Goal: Information Seeking & Learning: Check status

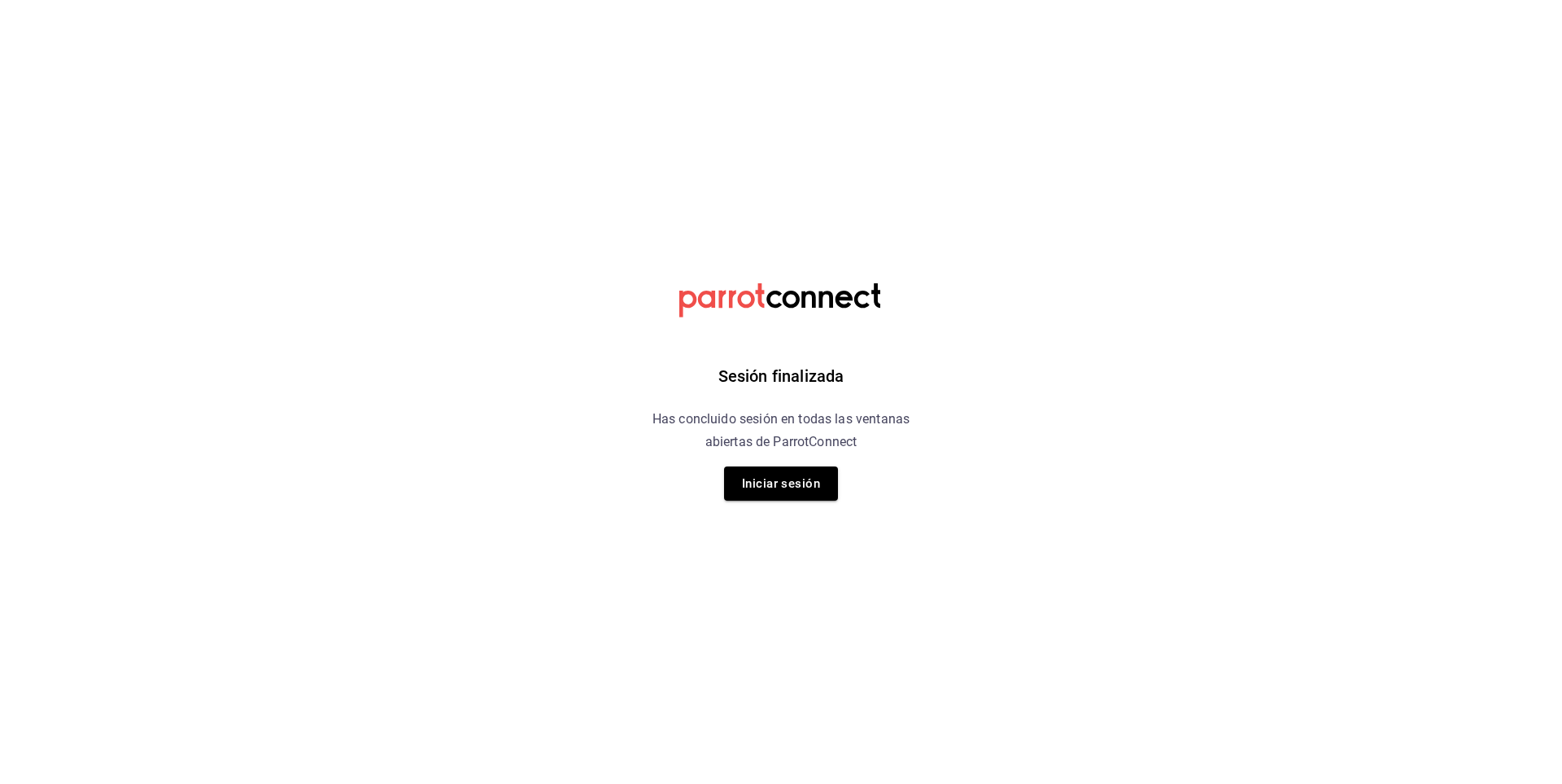
click at [774, 482] on button "Iniciar sesión" at bounding box center [781, 482] width 114 height 34
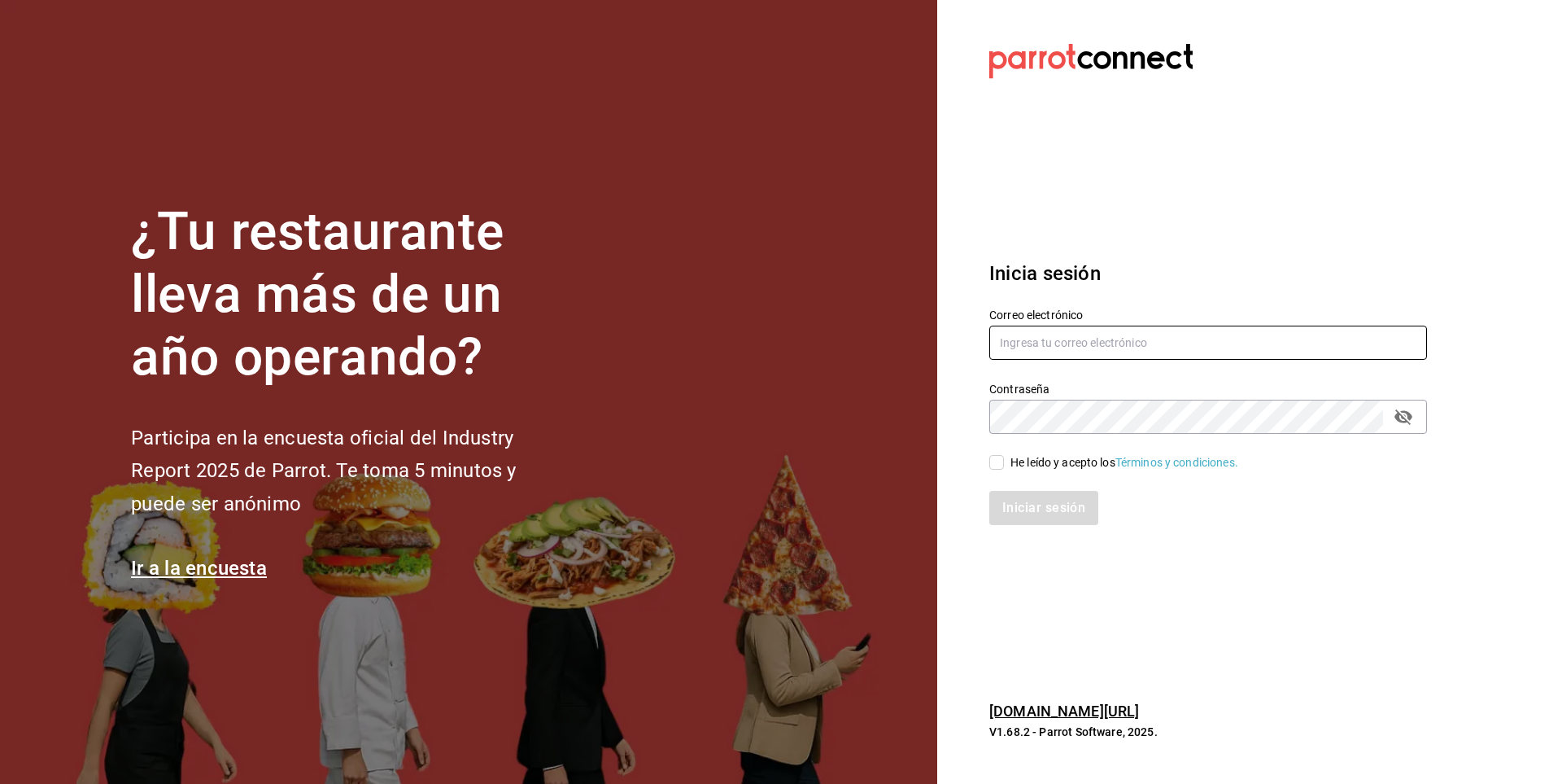
type input "[EMAIL_ADDRESS][PERSON_NAME][DOMAIN_NAME]"
click at [999, 462] on input "He leído y acepto los Términos y condiciones." at bounding box center [996, 462] width 15 height 15
checkbox input "true"
click at [1033, 513] on button "Iniciar sesión" at bounding box center [1044, 508] width 110 height 34
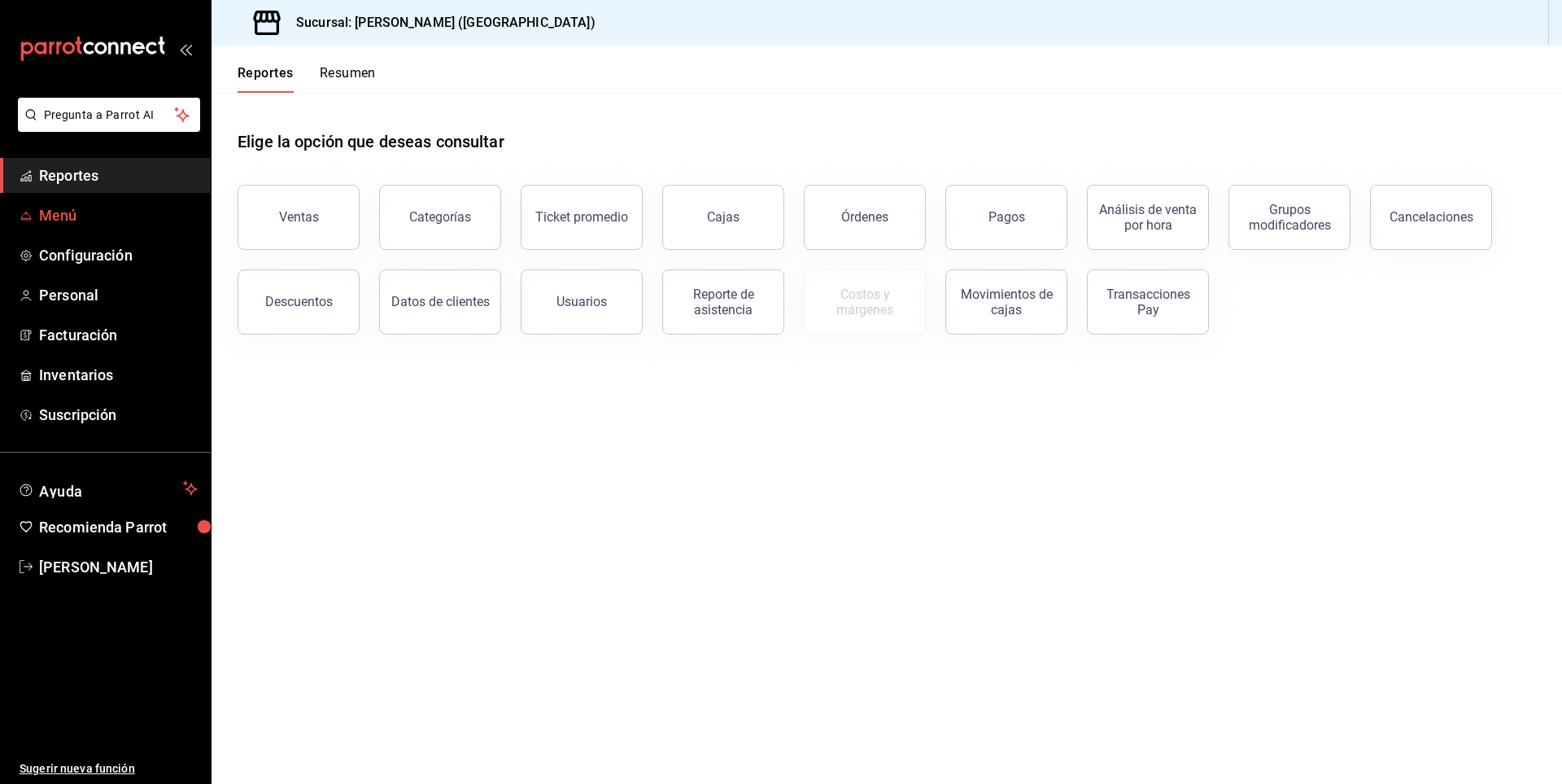
click at [84, 210] on span "Menú" at bounding box center [118, 215] width 159 height 22
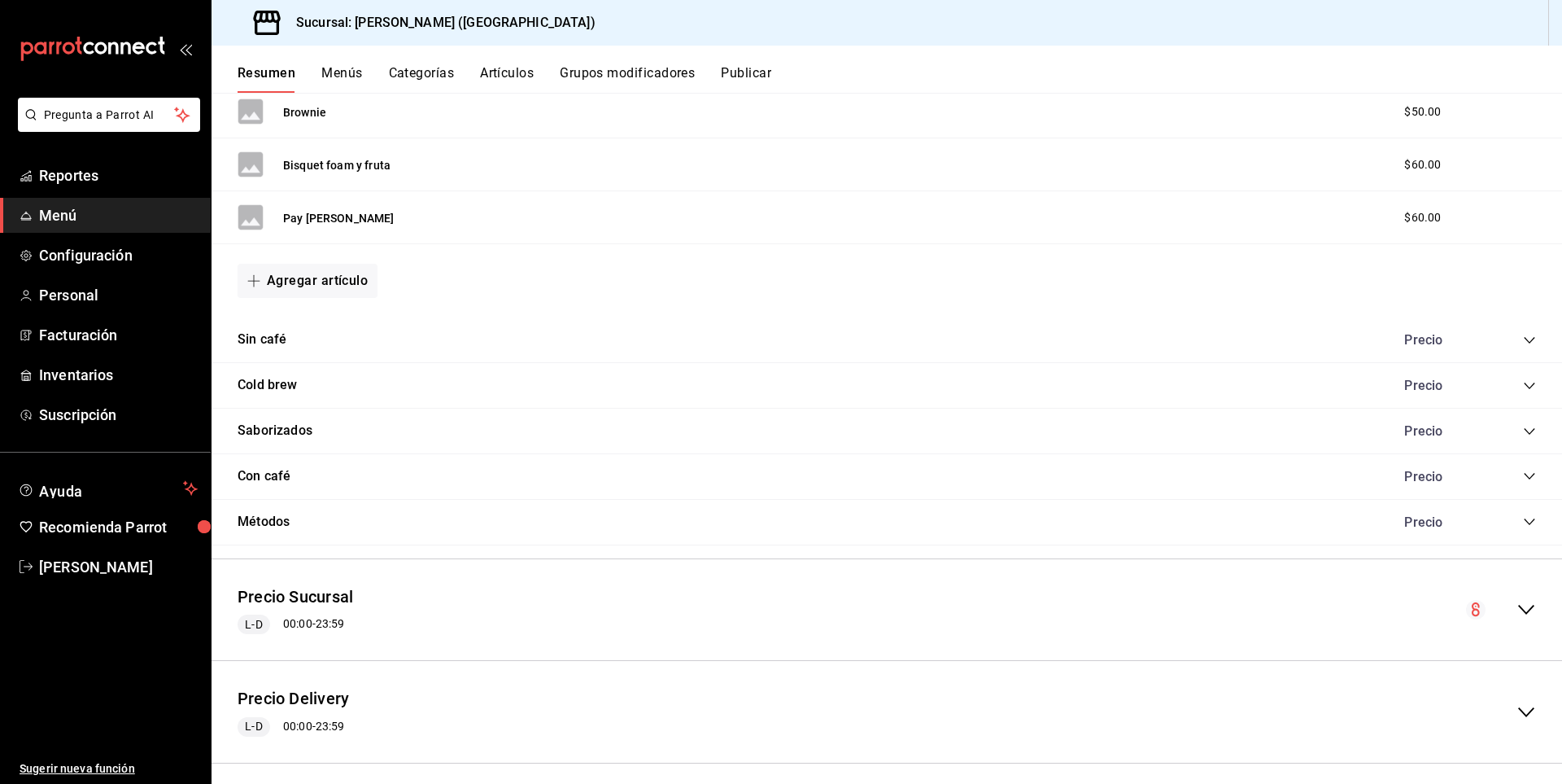
scroll to position [567, 0]
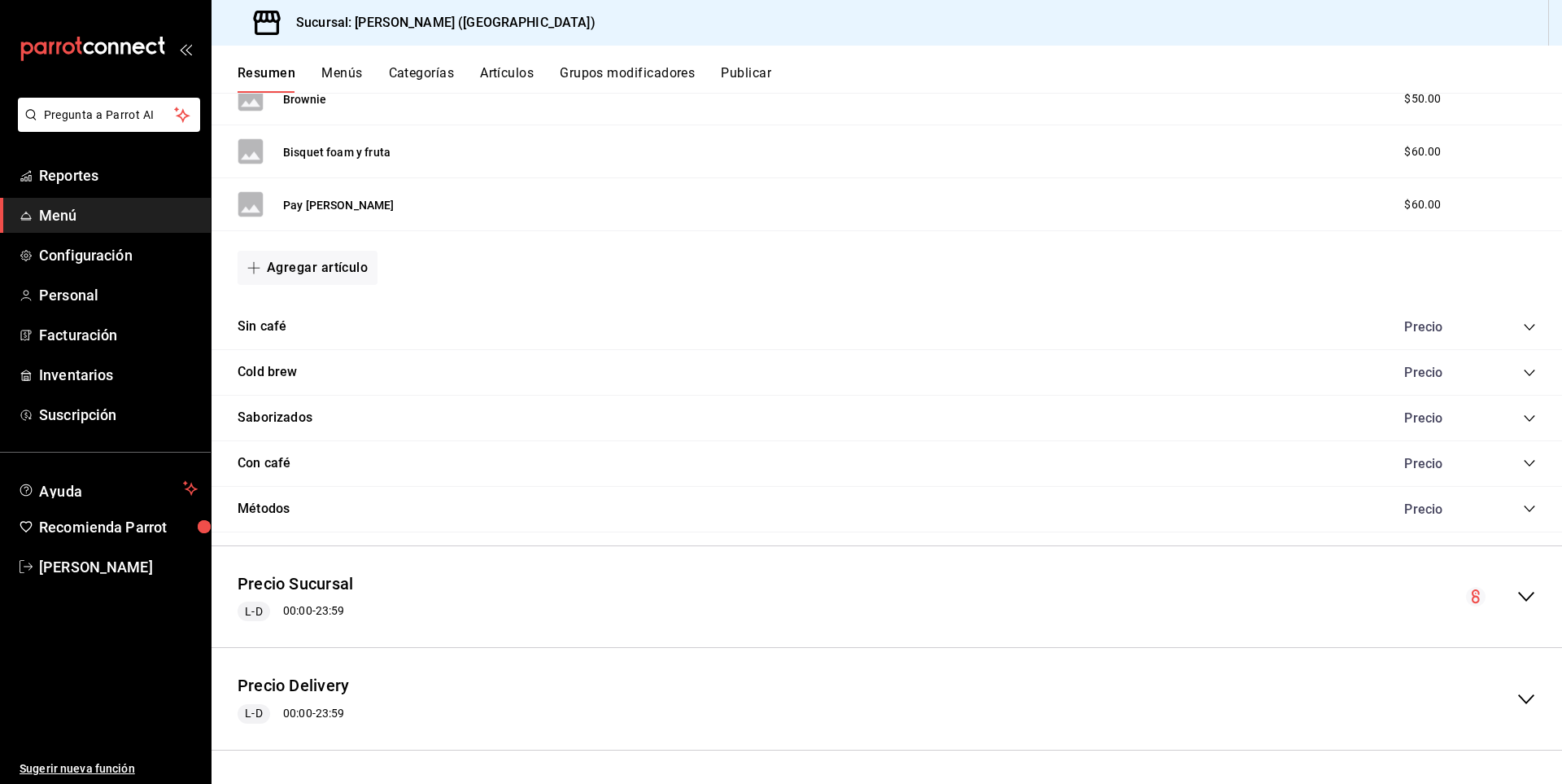
click at [1517, 605] on icon "collapse-menu-row" at bounding box center [1526, 596] width 19 height 19
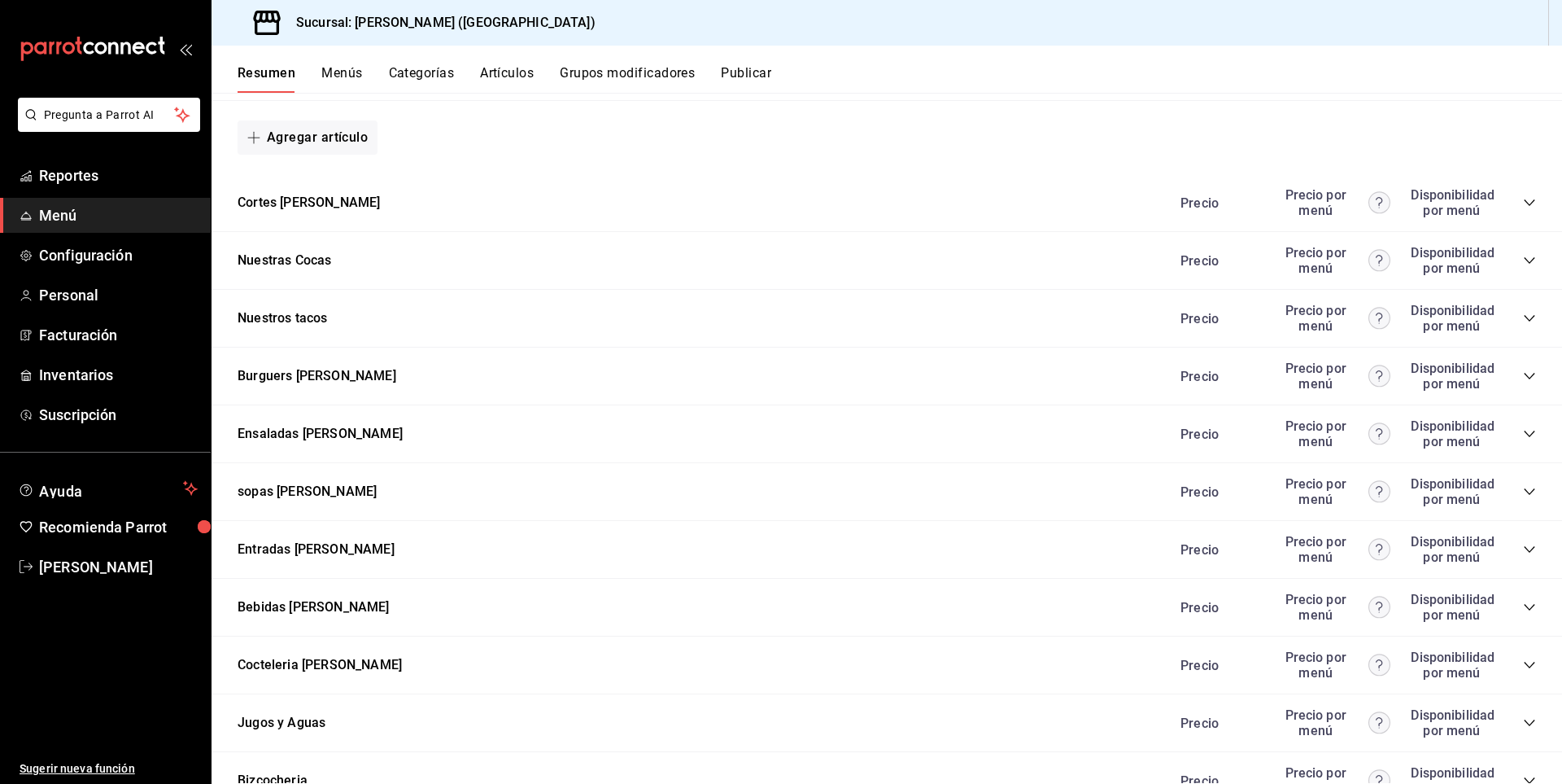
scroll to position [1545, 0]
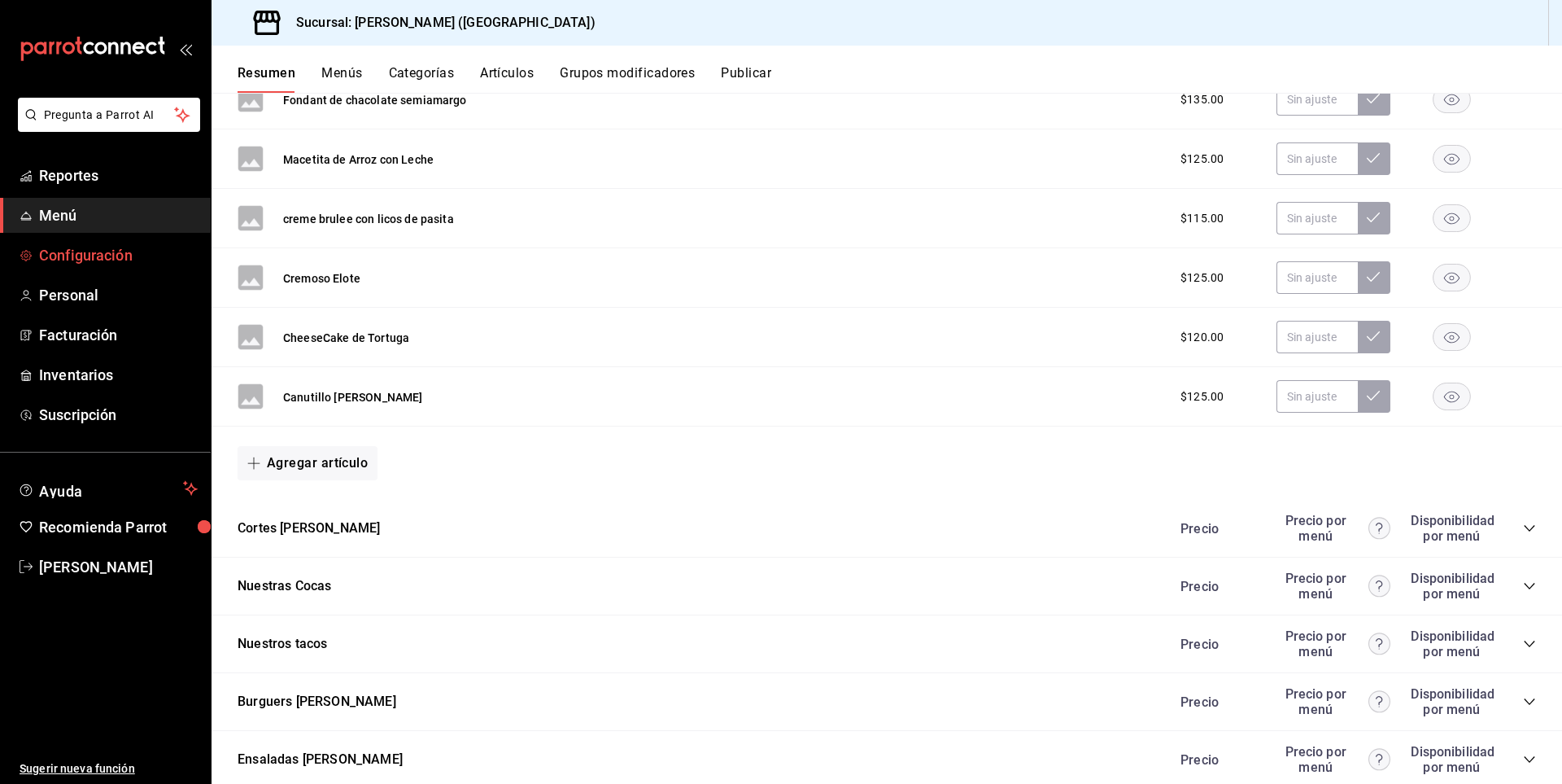
click at [88, 256] on span "Configuración" at bounding box center [118, 255] width 159 height 22
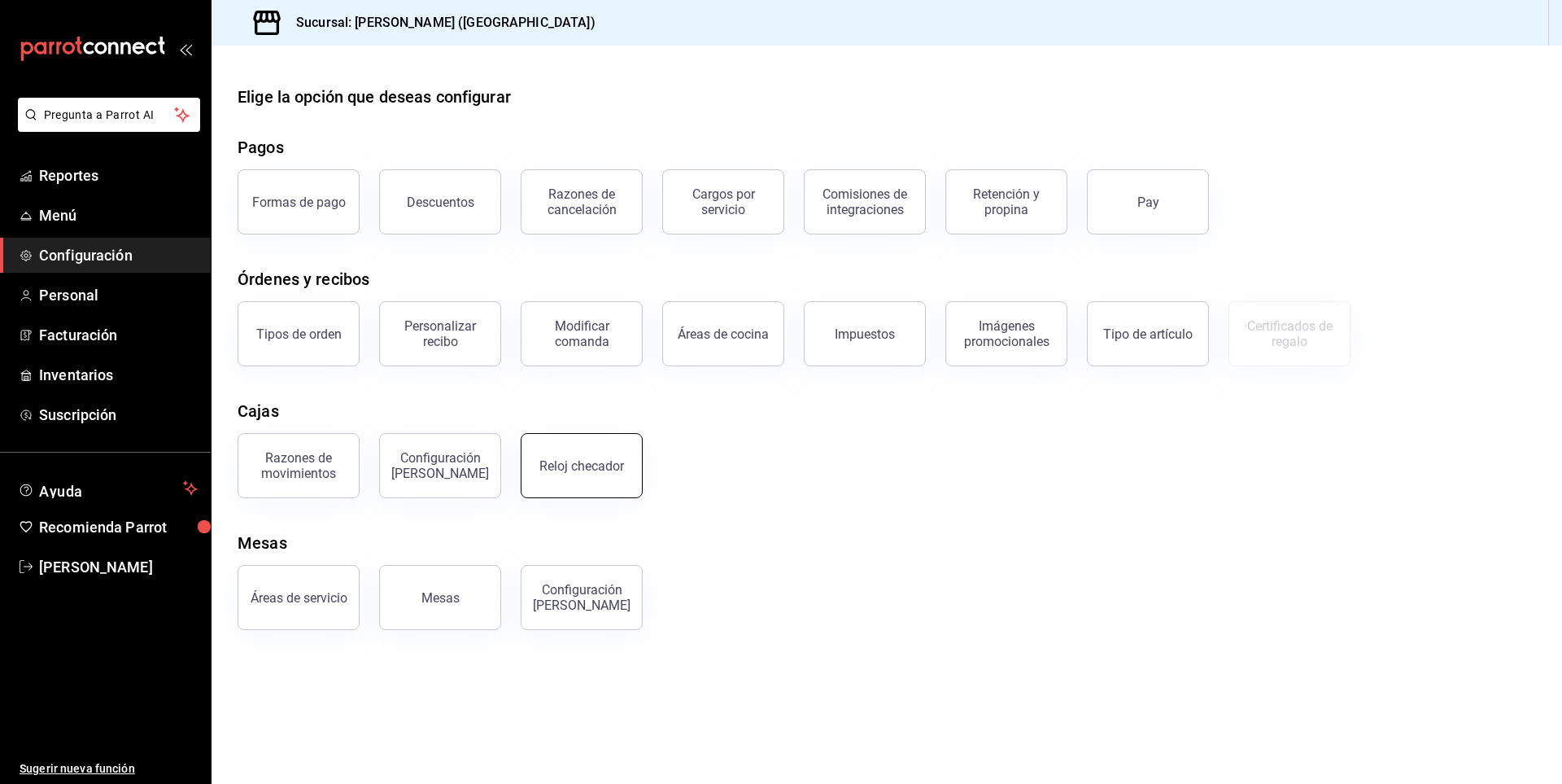
click at [564, 475] on button "Reloj checador" at bounding box center [582, 465] width 122 height 65
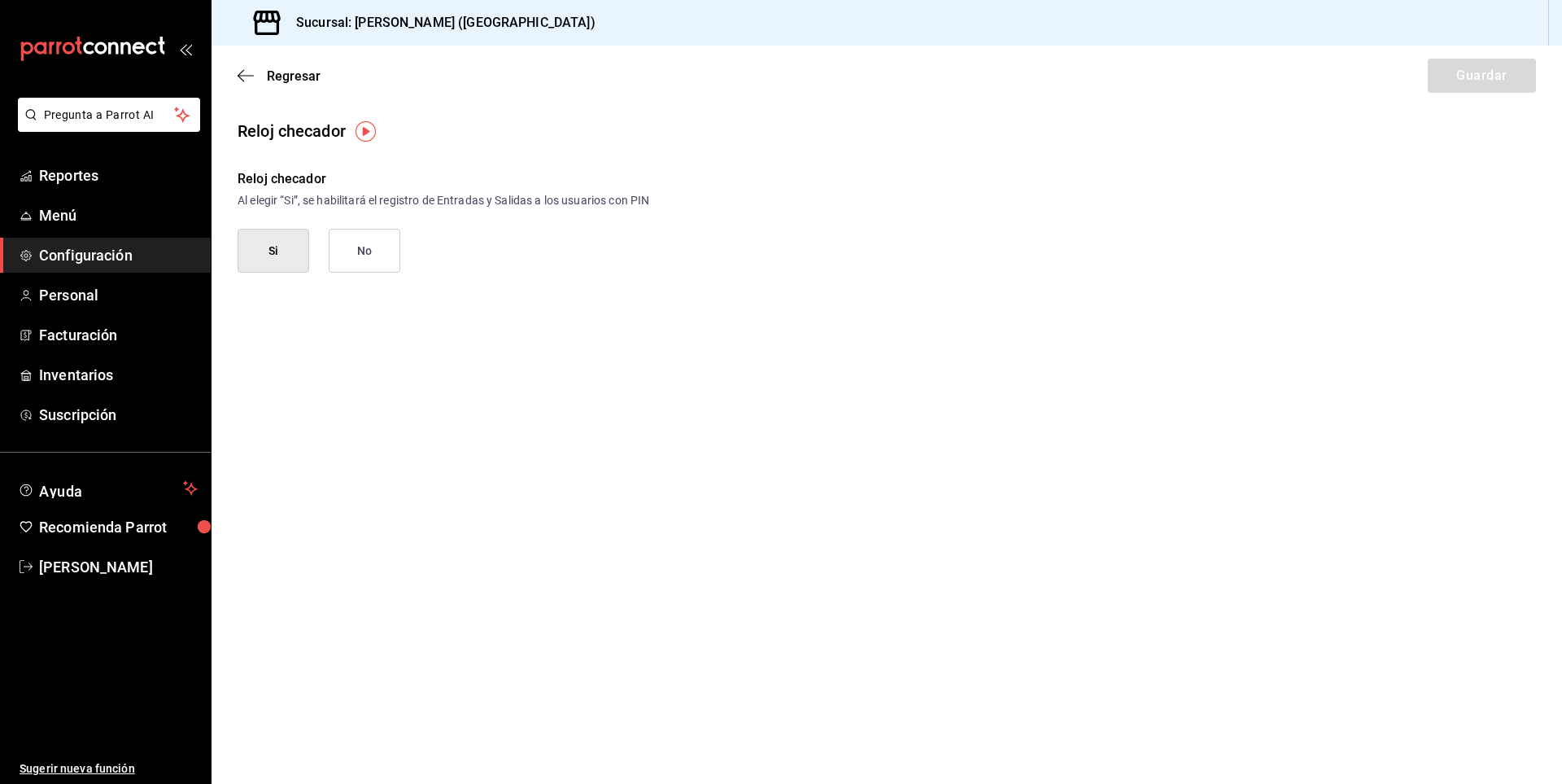
click at [264, 255] on button "Si" at bounding box center [273, 250] width 71 height 44
click at [266, 246] on button "Si" at bounding box center [273, 250] width 71 height 44
click at [247, 77] on icon "button" at bounding box center [245, 76] width 17 height 15
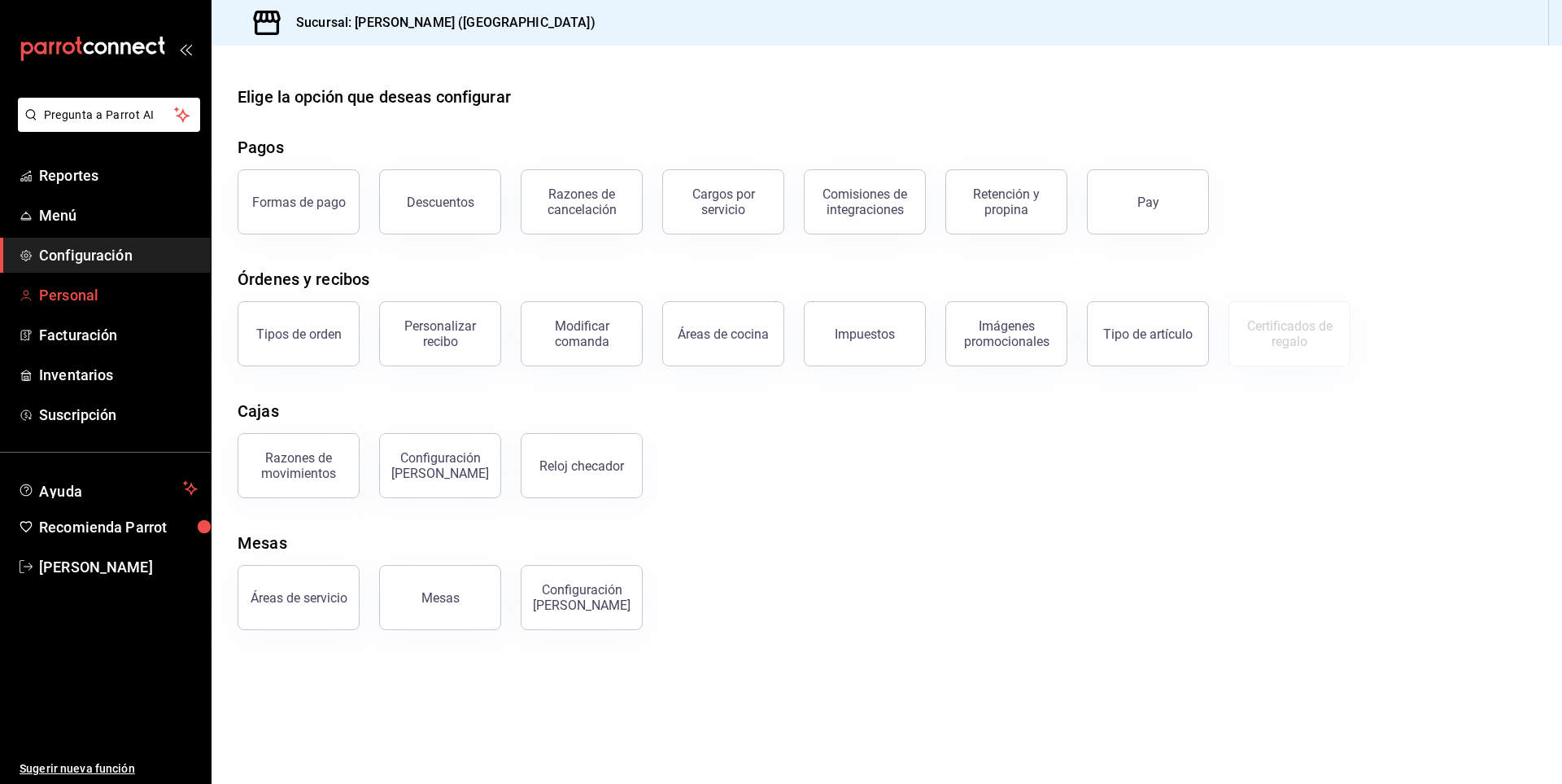
click at [102, 303] on span "Personal" at bounding box center [118, 295] width 159 height 22
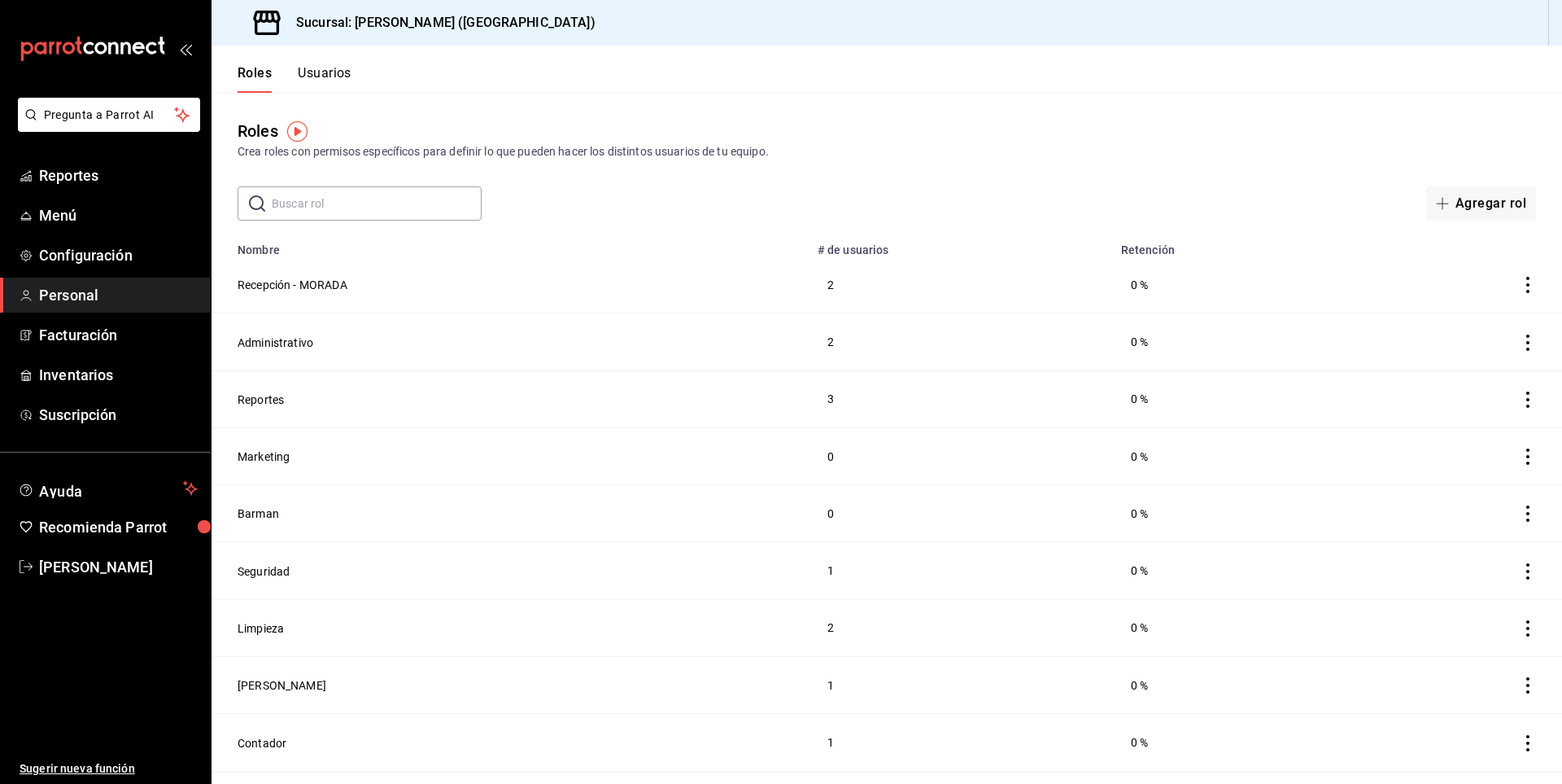
click at [336, 74] on button "Usuarios" at bounding box center [325, 79] width 54 height 28
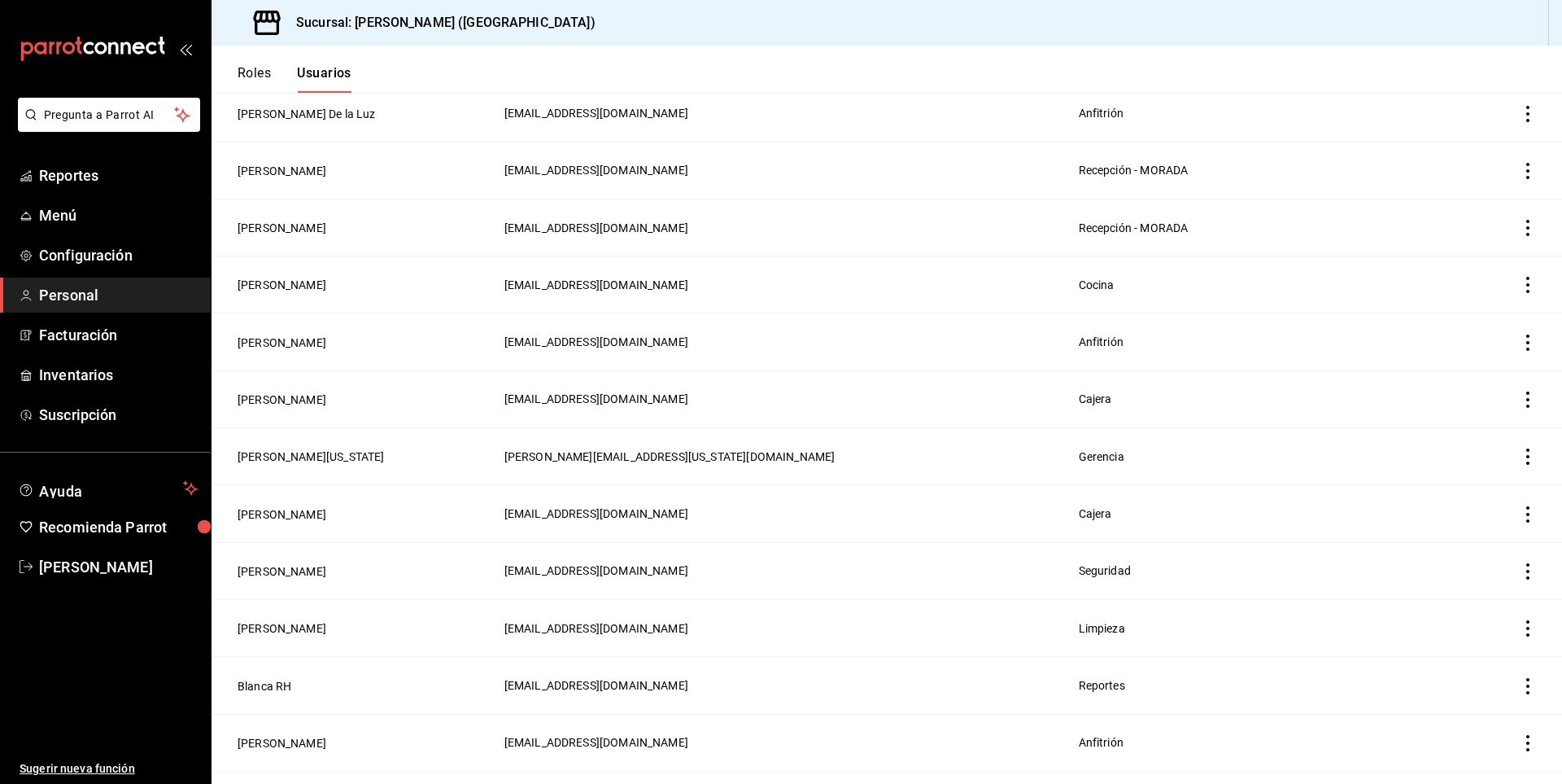
scroll to position [325, 0]
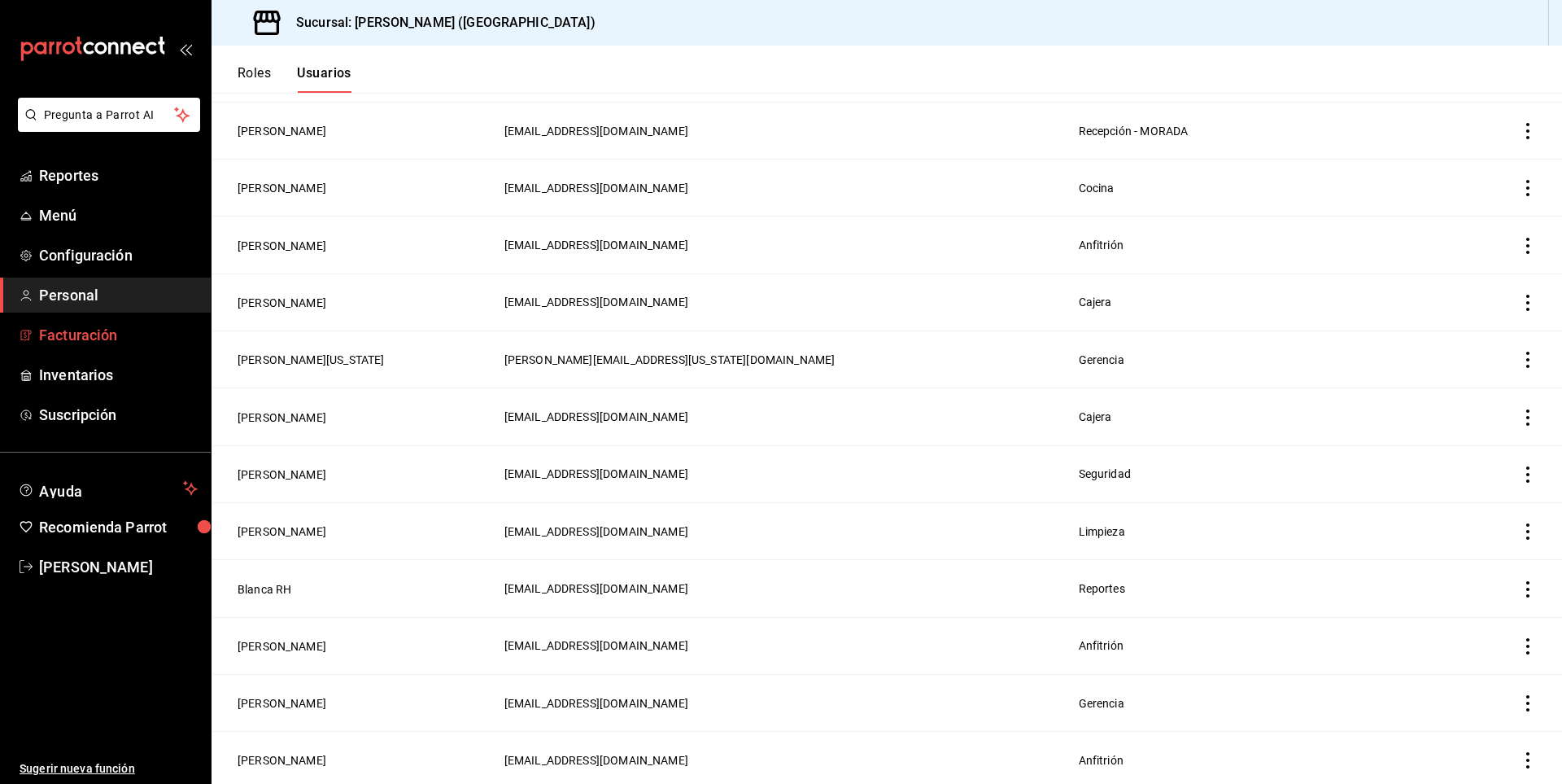
click at [67, 341] on span "Facturación" at bounding box center [118, 335] width 159 height 22
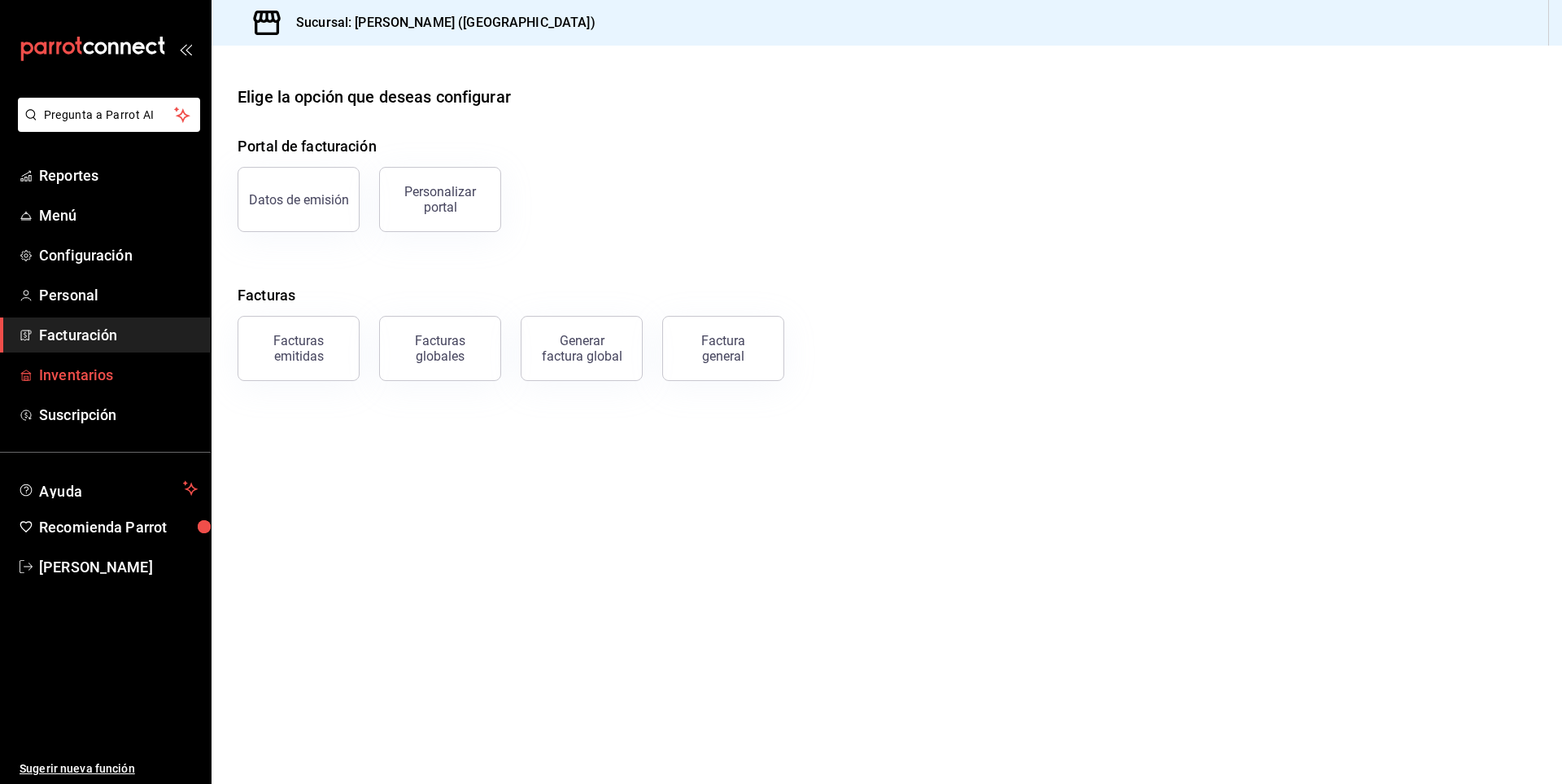
click at [74, 375] on span "Inventarios" at bounding box center [118, 374] width 159 height 22
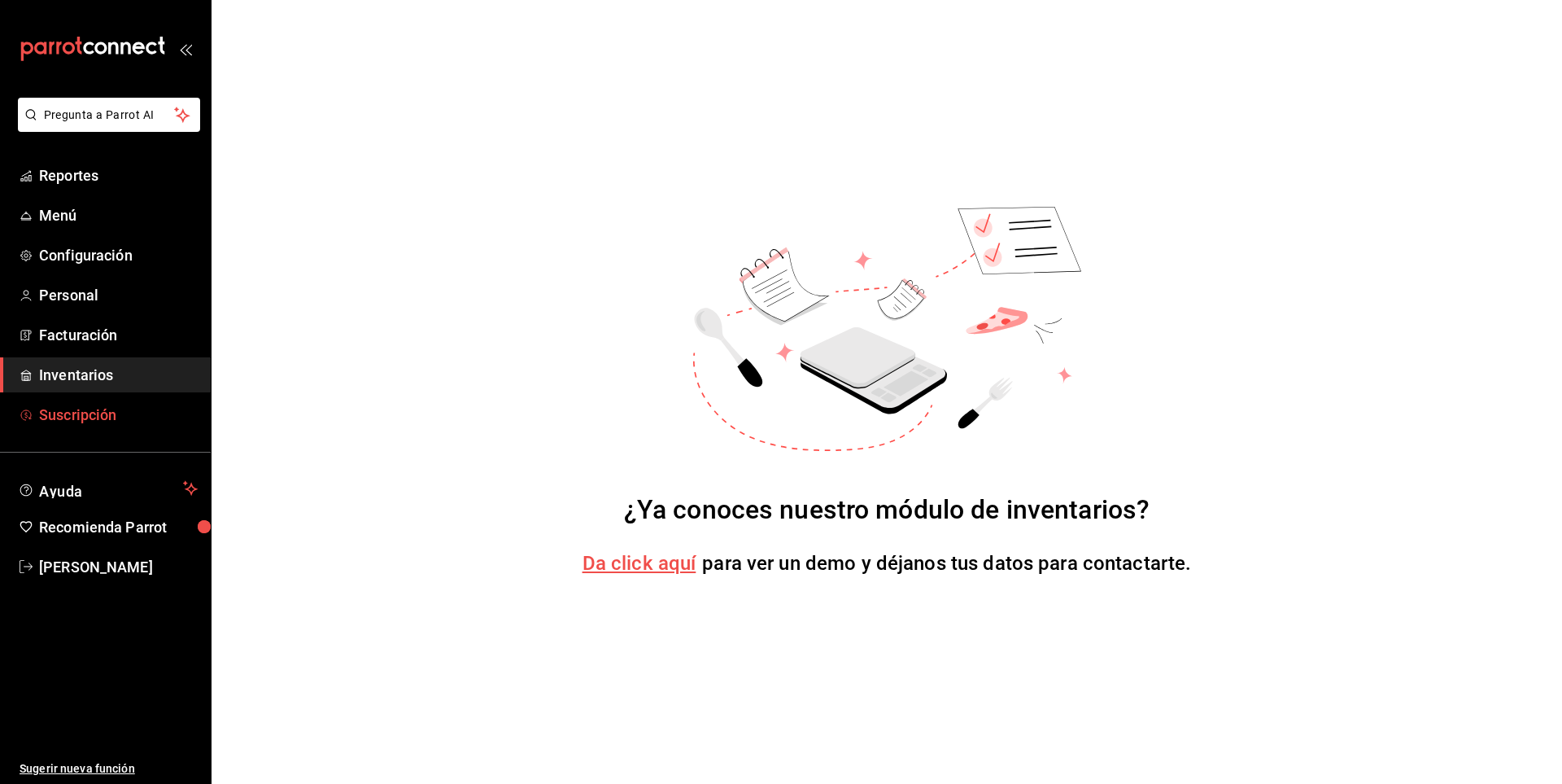
click at [90, 414] on span "Suscripción" at bounding box center [118, 414] width 159 height 22
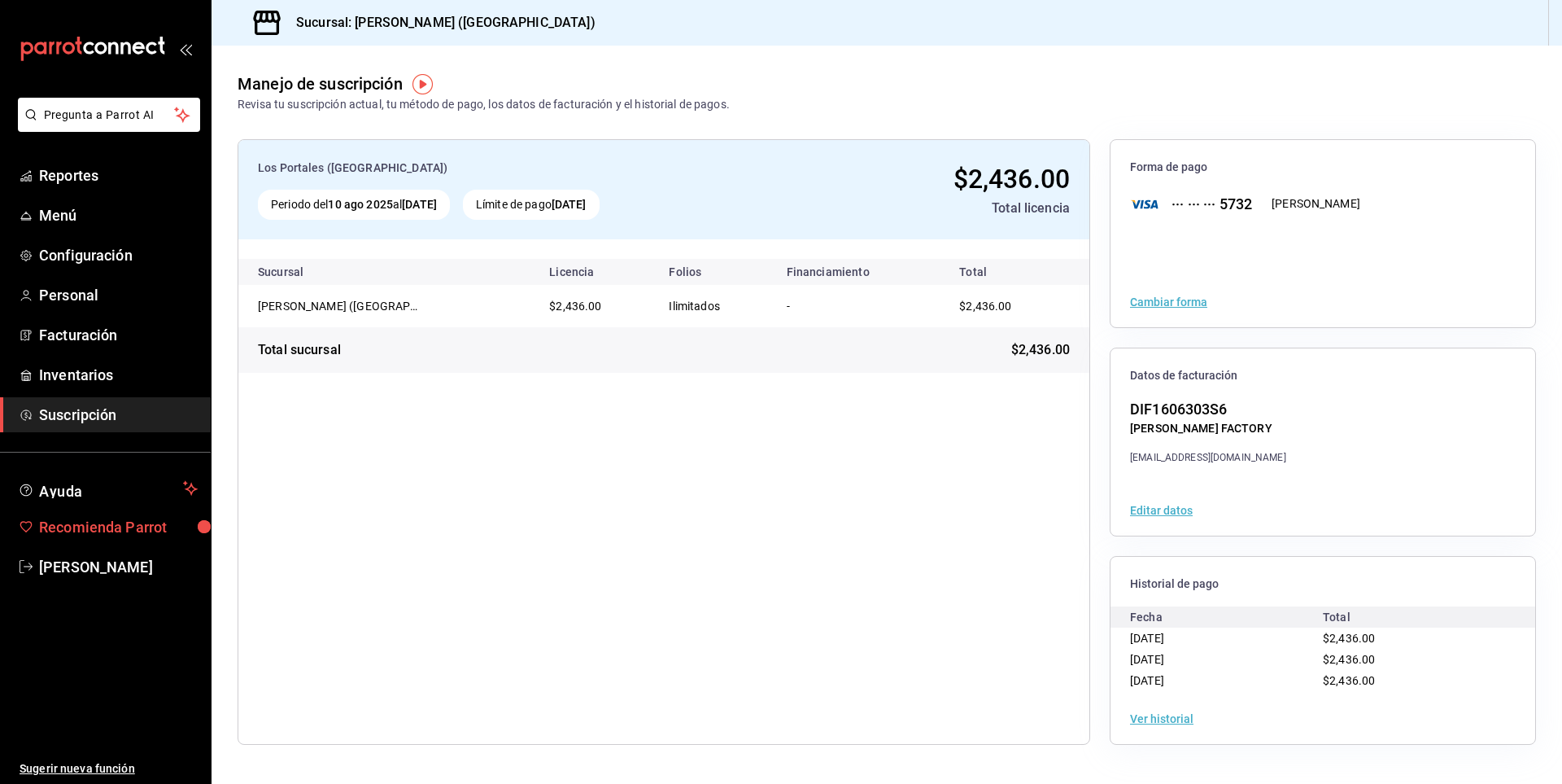
click at [93, 525] on span "Recomienda Parrot" at bounding box center [118, 527] width 159 height 22
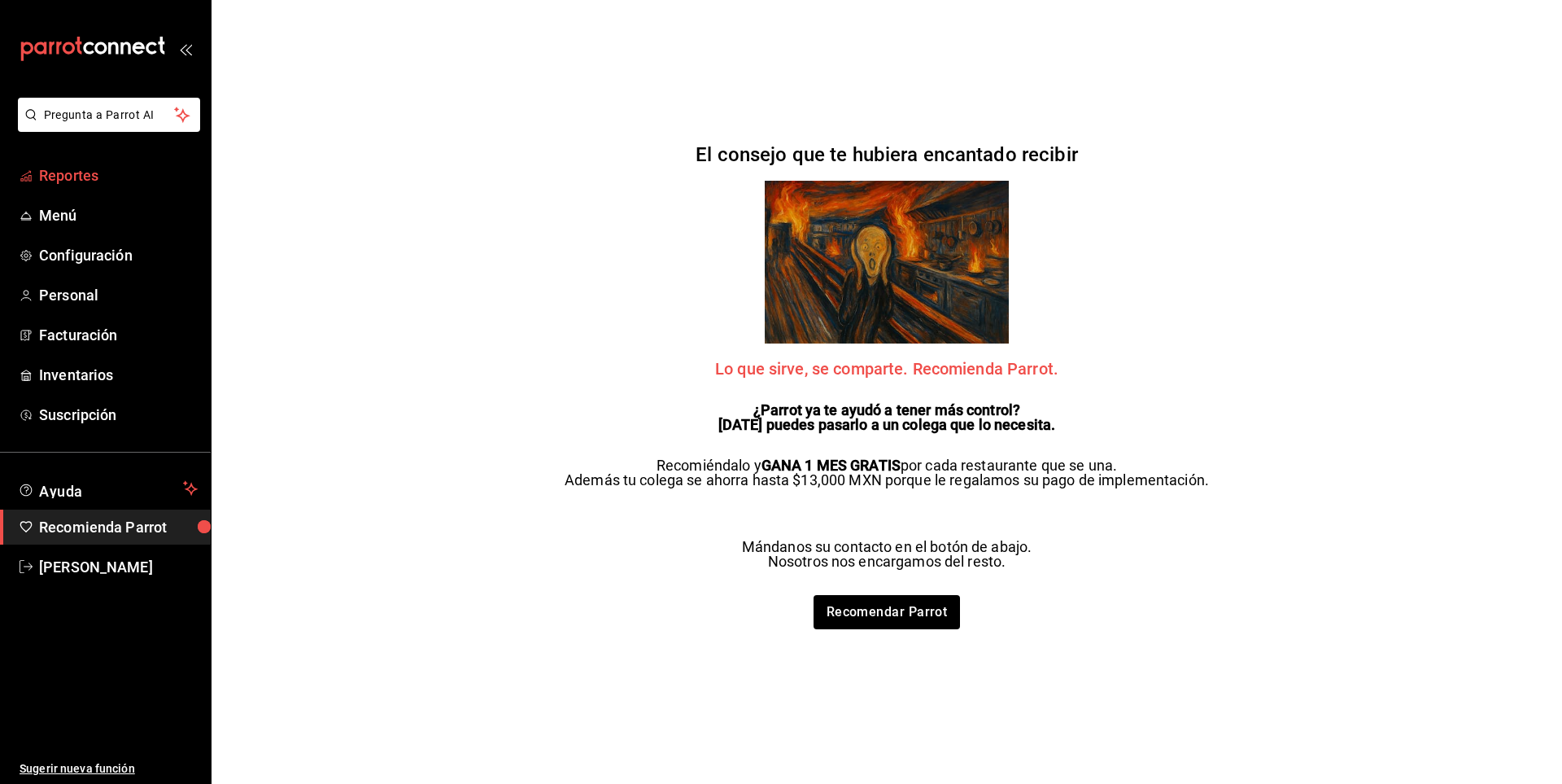
click at [77, 163] on link "Reportes" at bounding box center [105, 176] width 210 height 35
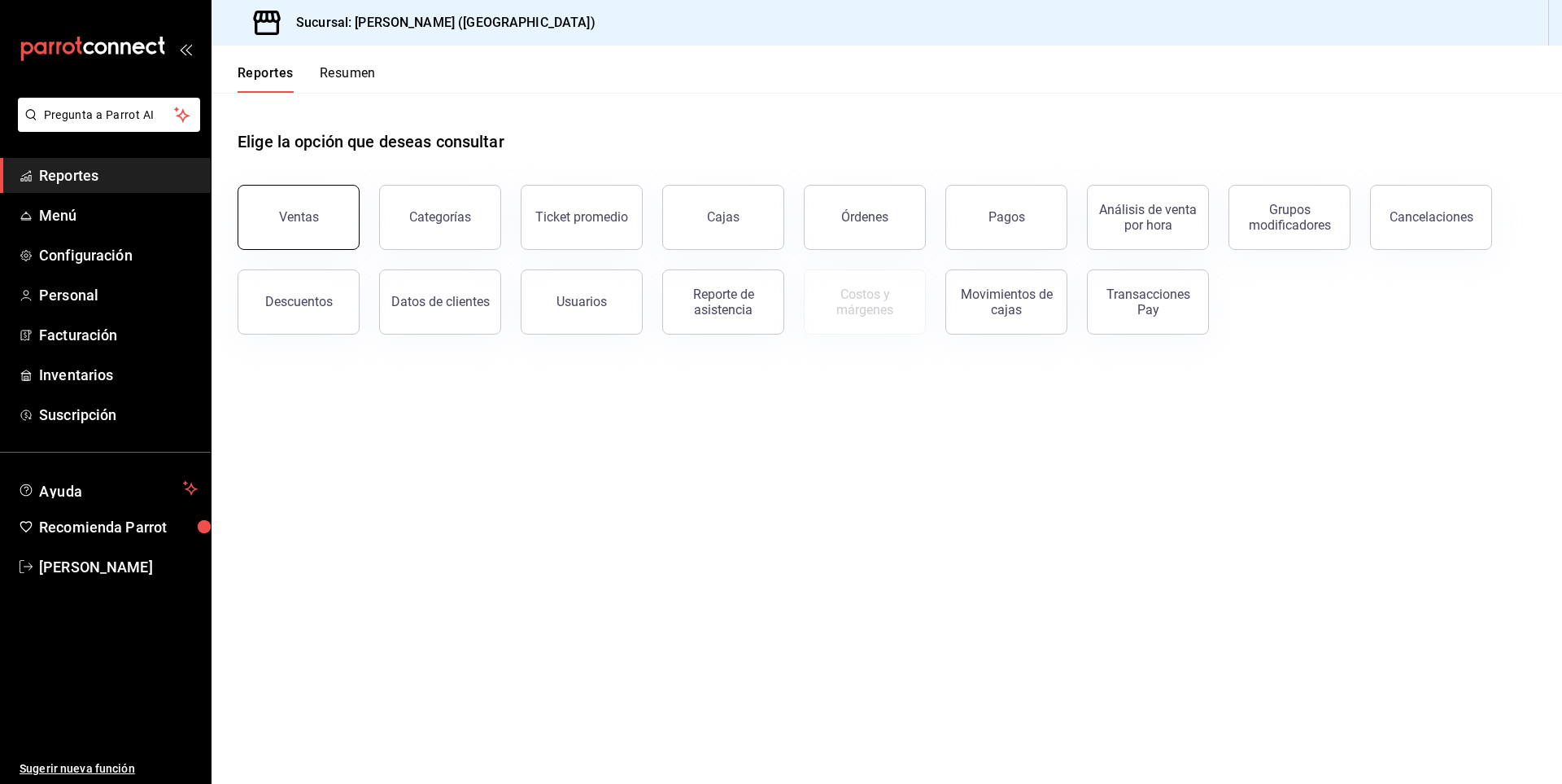
click at [314, 213] on div "Ventas" at bounding box center [299, 217] width 40 height 16
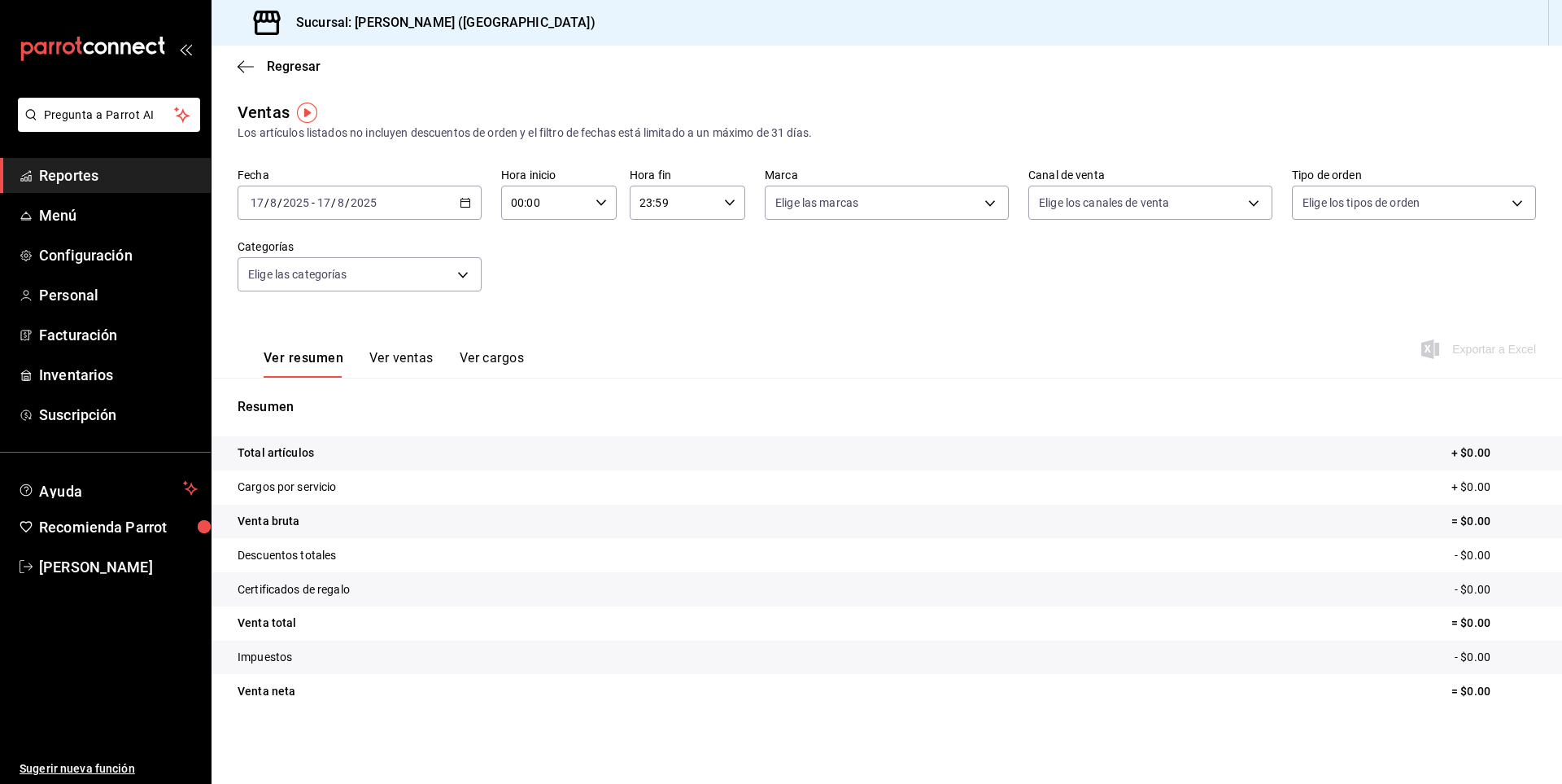
click at [456, 194] on div "[DATE] [DATE] - [DATE] [DATE]" at bounding box center [359, 202] width 244 height 34
click at [305, 385] on li "Rango de fechas" at bounding box center [314, 398] width 152 height 37
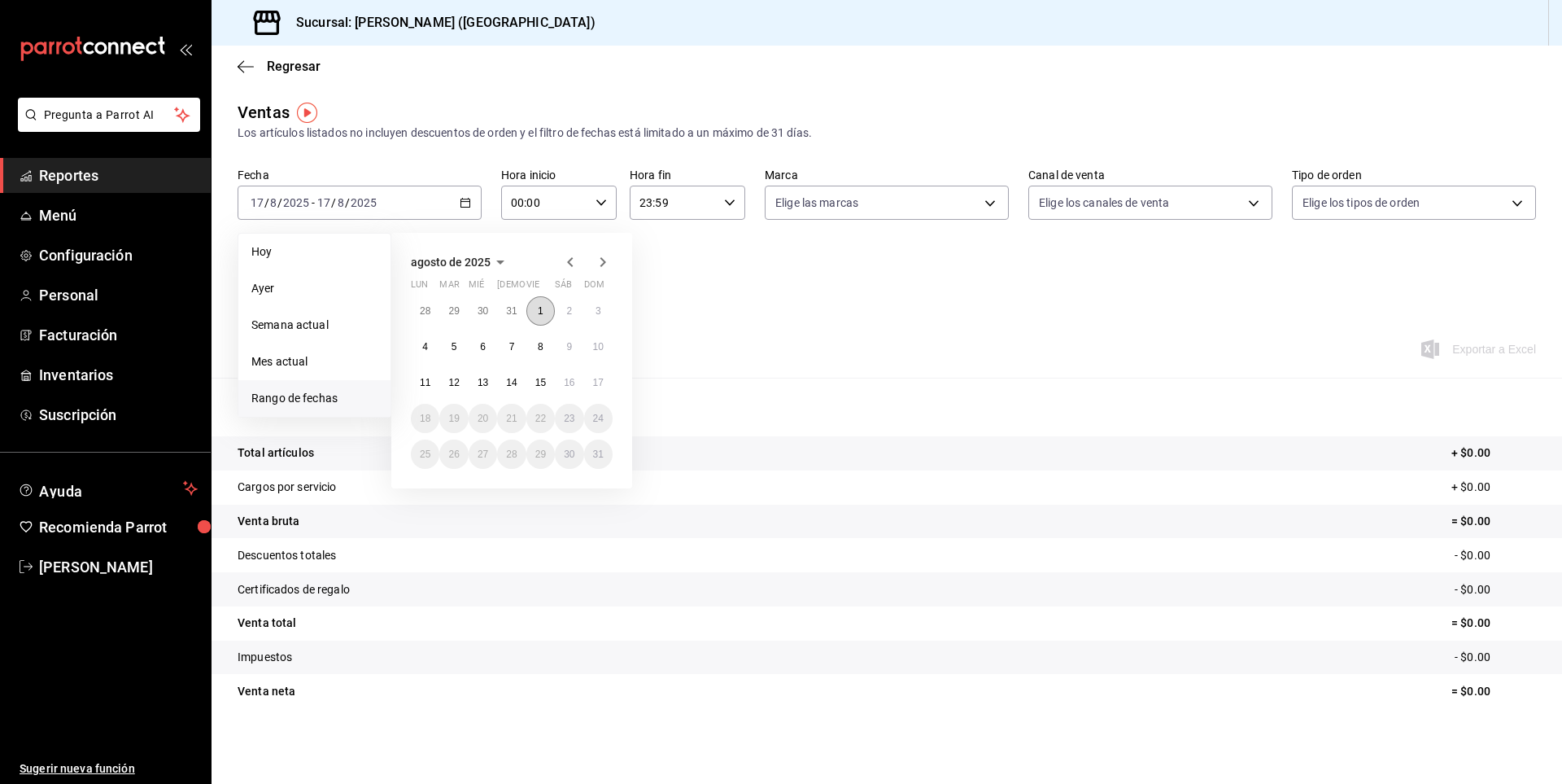
click at [537, 310] on button "1" at bounding box center [541, 311] width 29 height 30
click at [558, 382] on button "16" at bounding box center [568, 382] width 29 height 30
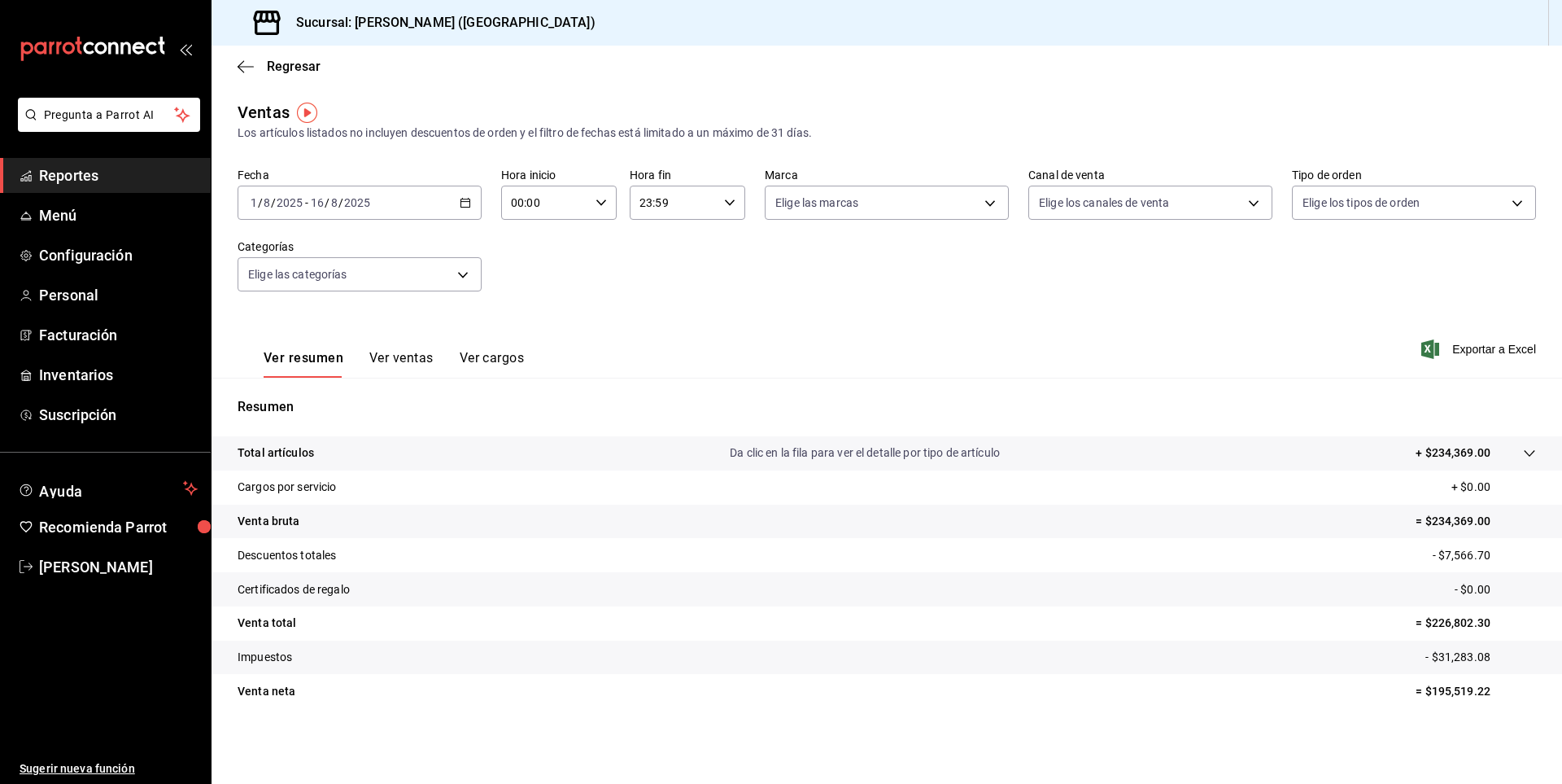
click at [76, 171] on span "Reportes" at bounding box center [118, 175] width 159 height 22
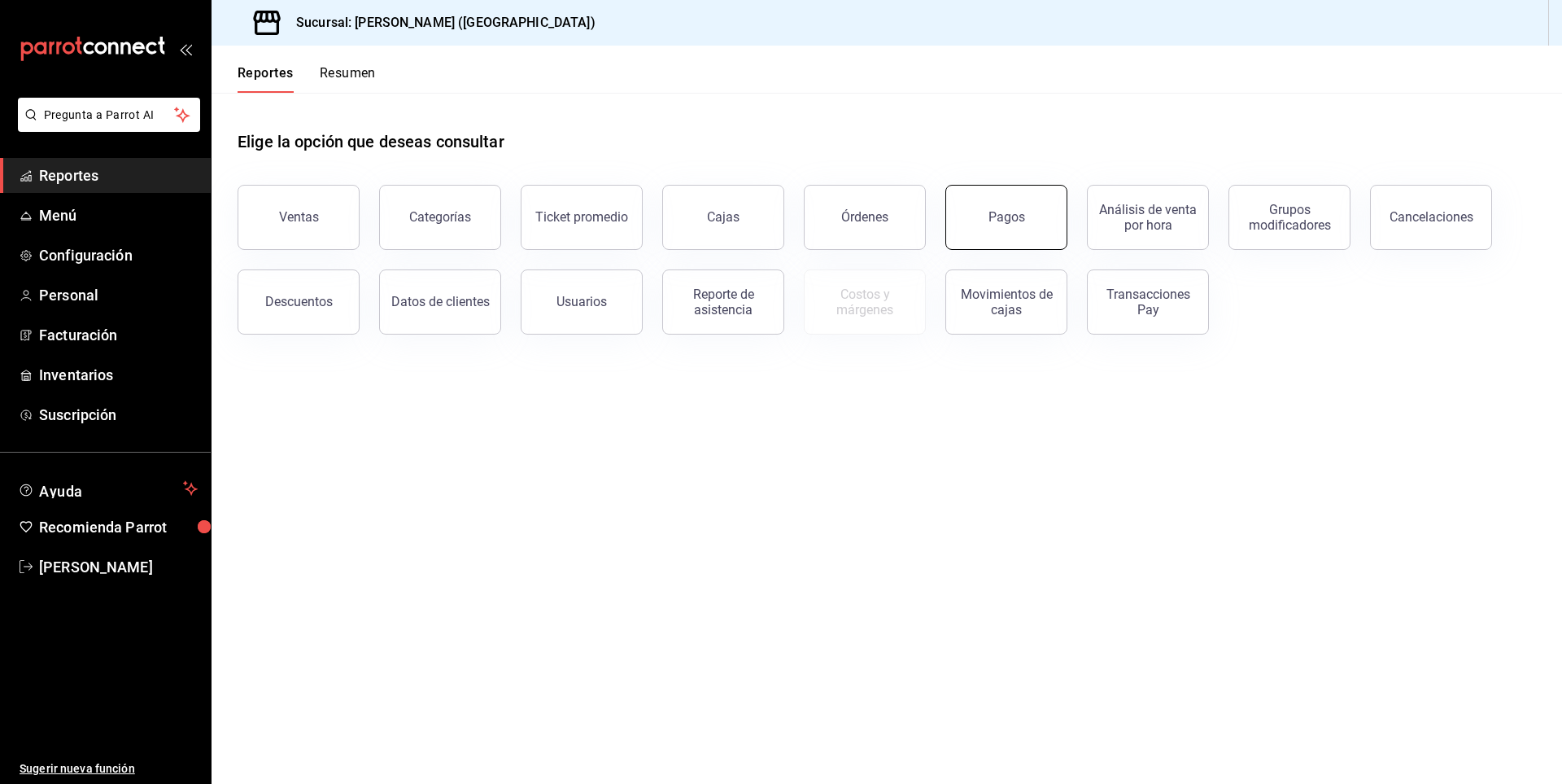
click at [1045, 230] on button "Pagos" at bounding box center [1007, 217] width 122 height 65
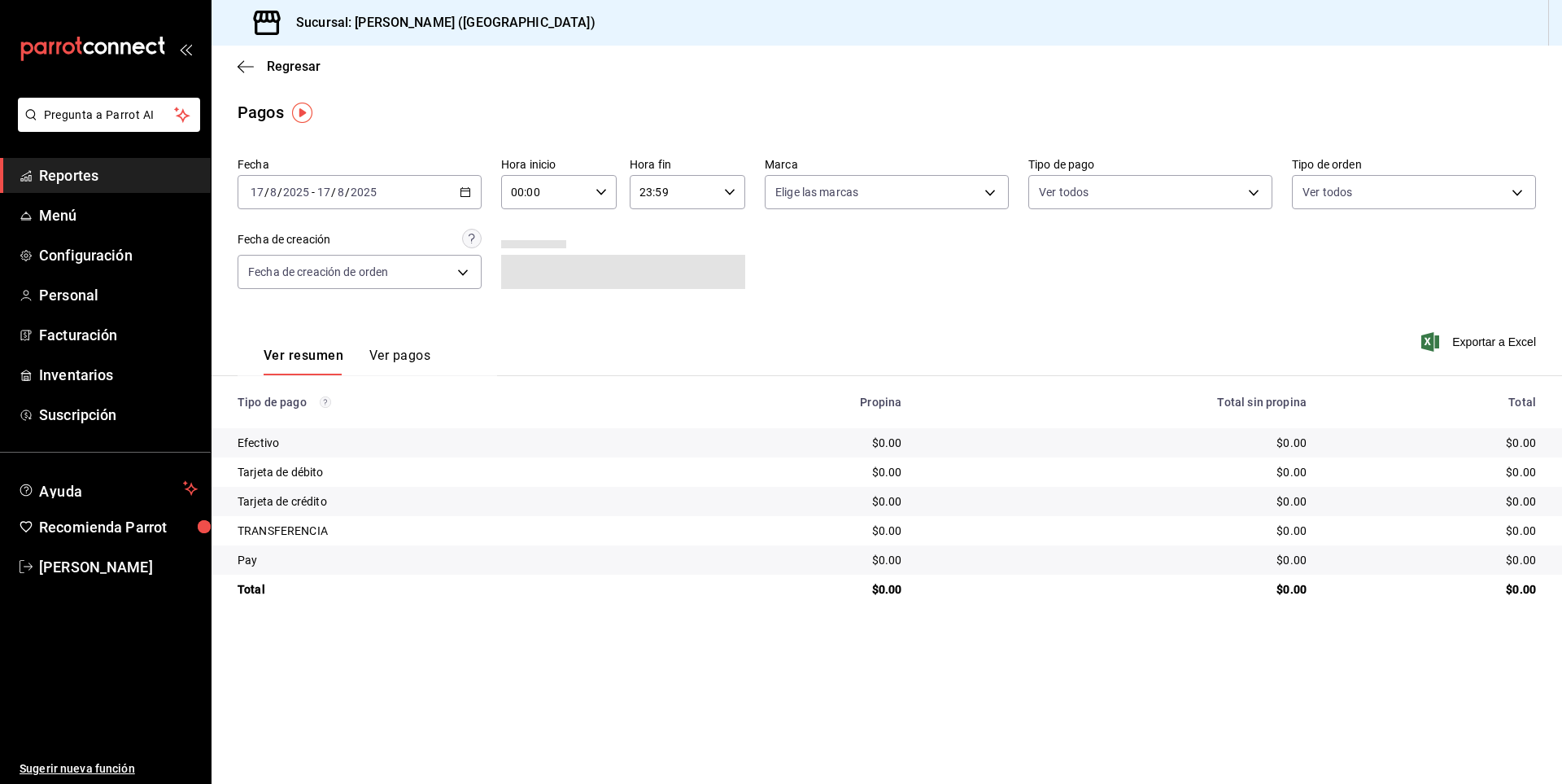
click at [462, 189] on \(Stroke\) "button" at bounding box center [465, 192] width 10 height 9
click at [267, 273] on span "Ayer" at bounding box center [314, 278] width 126 height 17
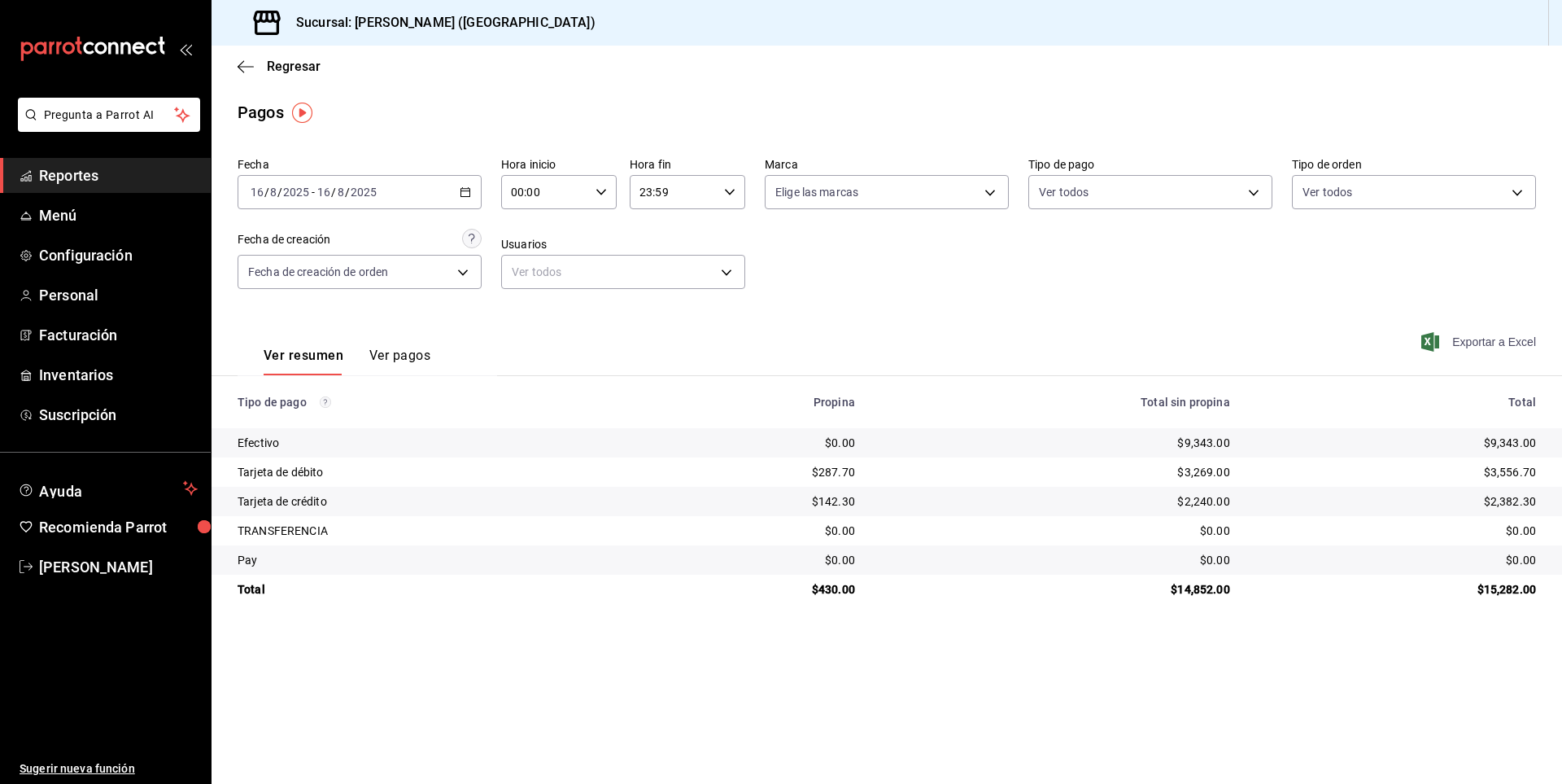
click at [1513, 342] on span "Exportar a Excel" at bounding box center [1480, 342] width 111 height 19
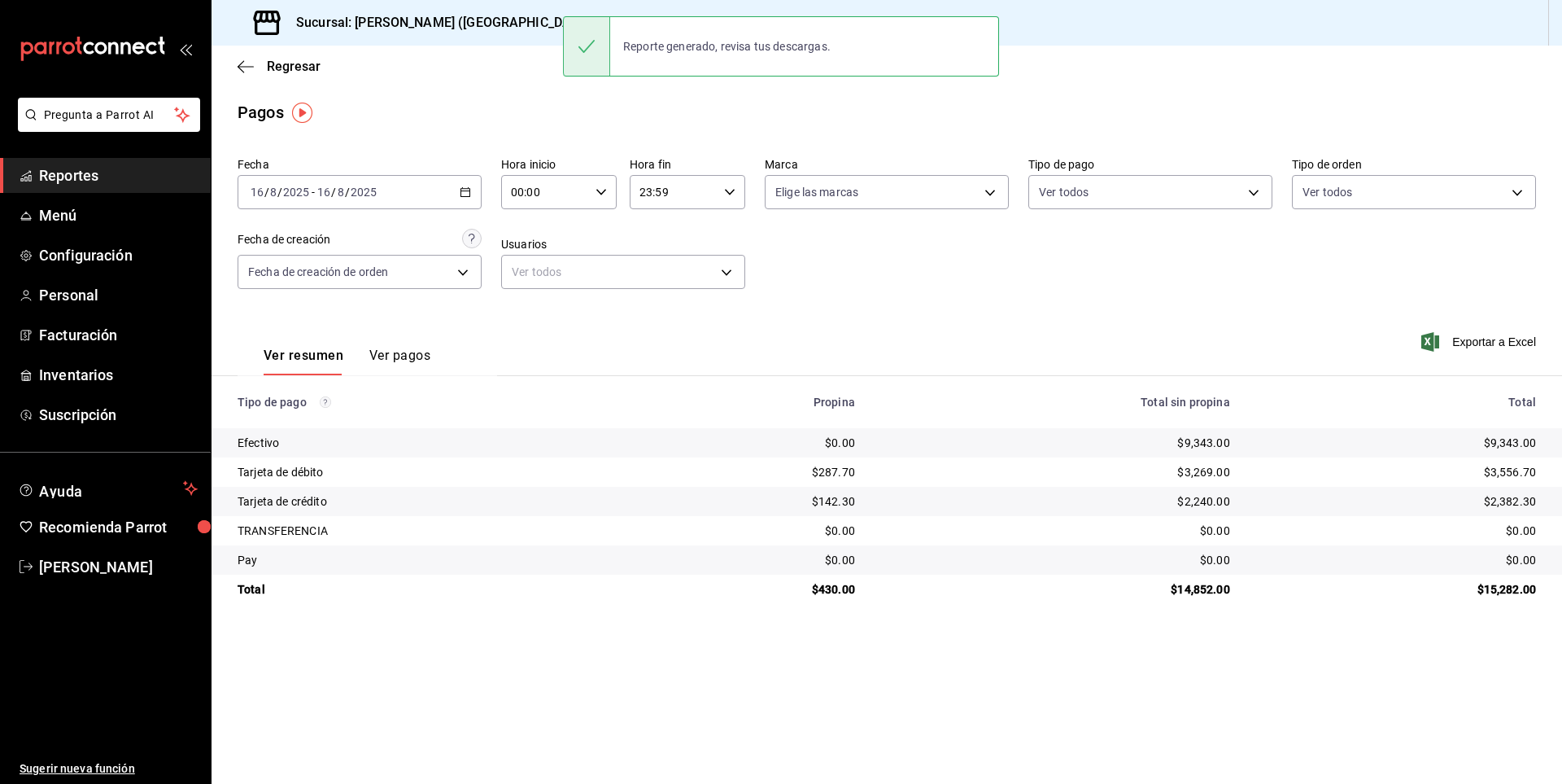
click at [1134, 647] on main "Regresar Pagos Fecha [DATE] [DATE] - [DATE] [DATE] Hora inicio 00:00 Hora inici…" at bounding box center [887, 414] width 1351 height 738
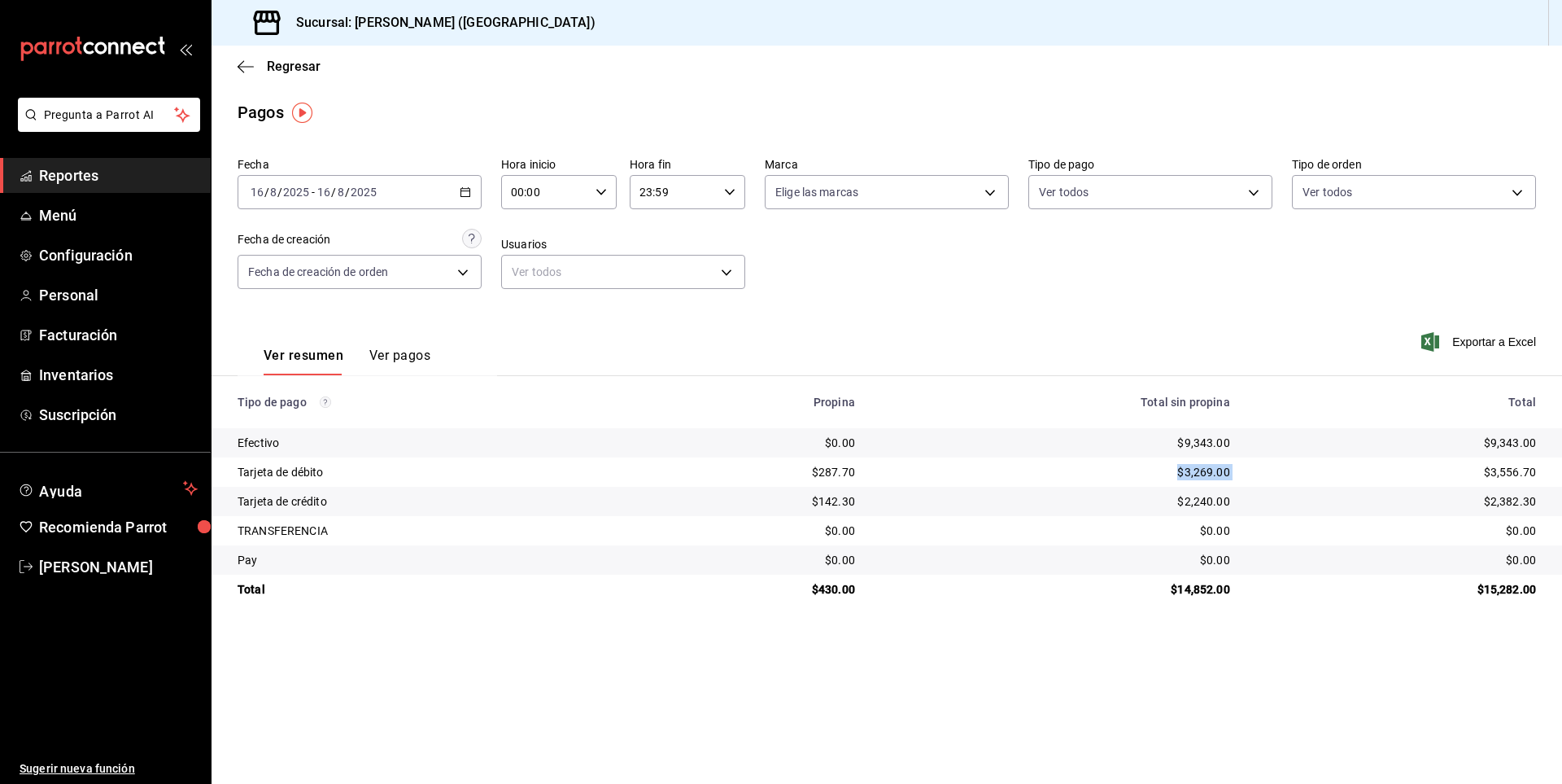
drag, startPoint x: 1218, startPoint y: 475, endPoint x: 1267, endPoint y: 471, distance: 49.2
click at [1303, 470] on tr "Tarjeta de débito $287.70 $3,269.00 $3,556.70" at bounding box center [887, 472] width 1351 height 30
drag, startPoint x: 1158, startPoint y: 502, endPoint x: 1306, endPoint y: 503, distance: 148.0
click at [1306, 503] on tr "Tarjeta de crédito $142.30 $2,240.00 $2,382.30" at bounding box center [887, 502] width 1351 height 30
click at [1244, 674] on main "Regresar Pagos Fecha [DATE] [DATE] - [DATE] [DATE] Hora inicio 00:00 Hora inici…" at bounding box center [887, 414] width 1351 height 738
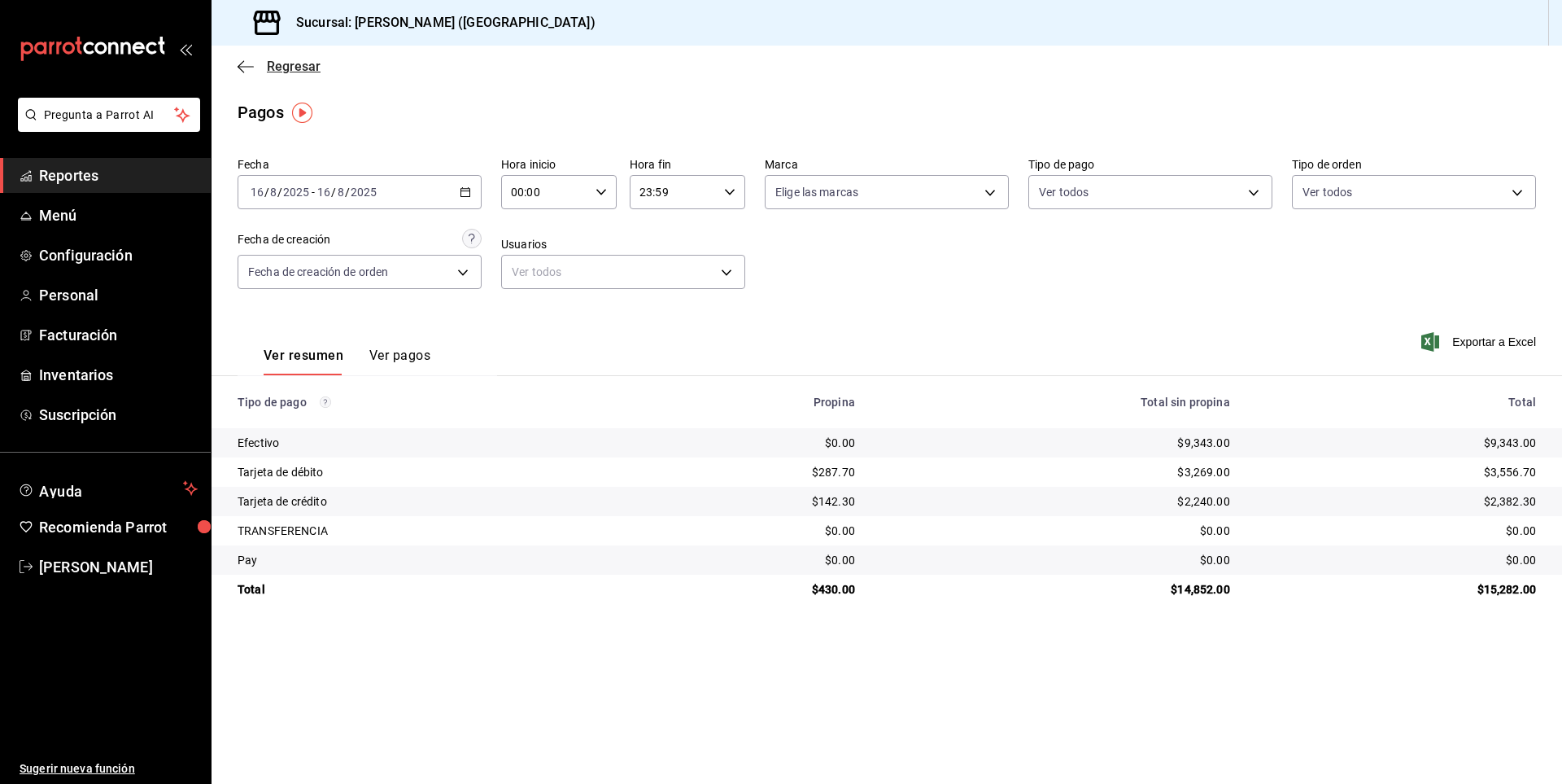
click at [251, 69] on icon "button" at bounding box center [245, 66] width 17 height 15
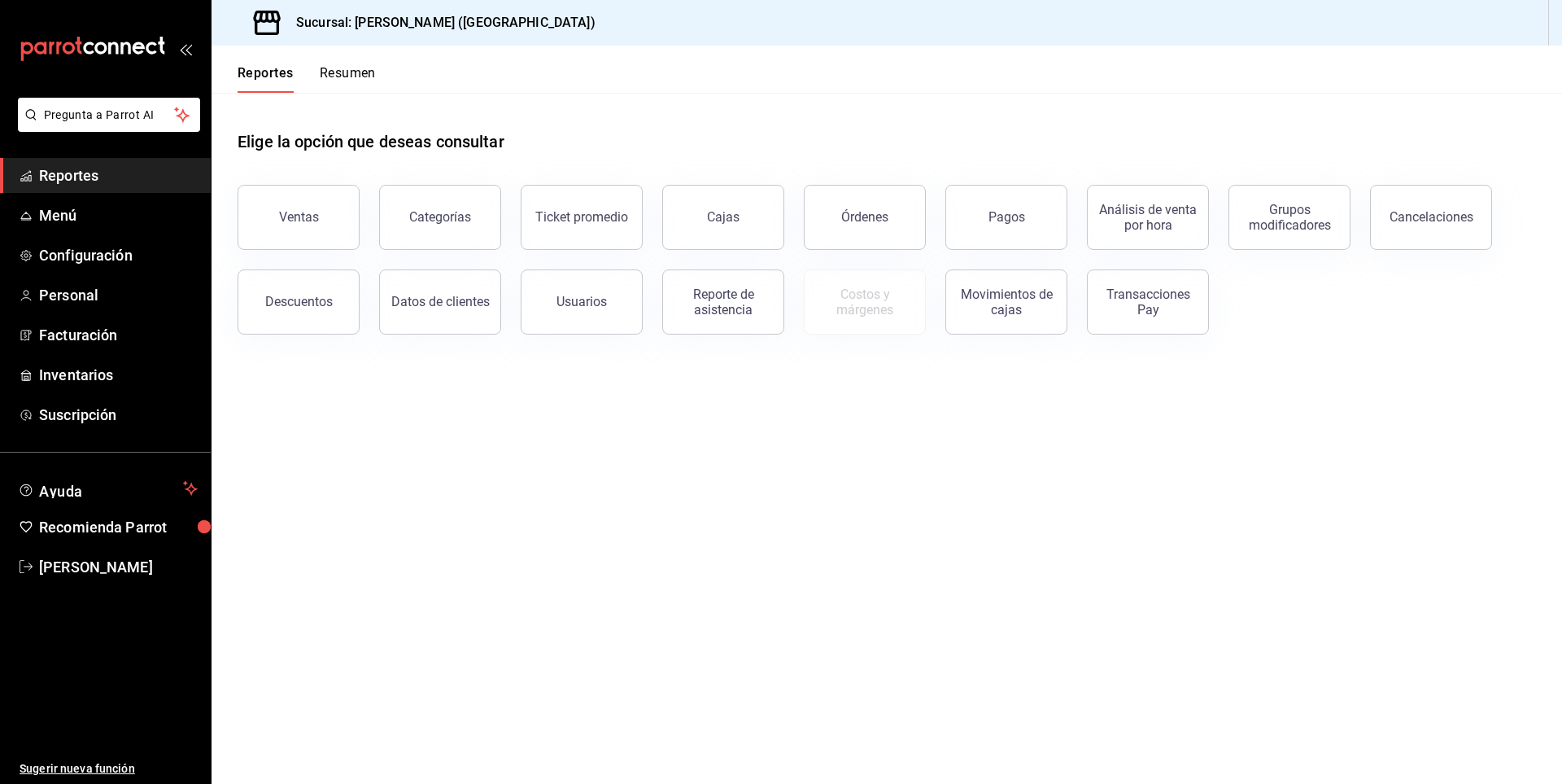
click at [108, 172] on span "Reportes" at bounding box center [118, 175] width 159 height 22
click at [708, 302] on div "Reporte de asistencia" at bounding box center [723, 302] width 101 height 31
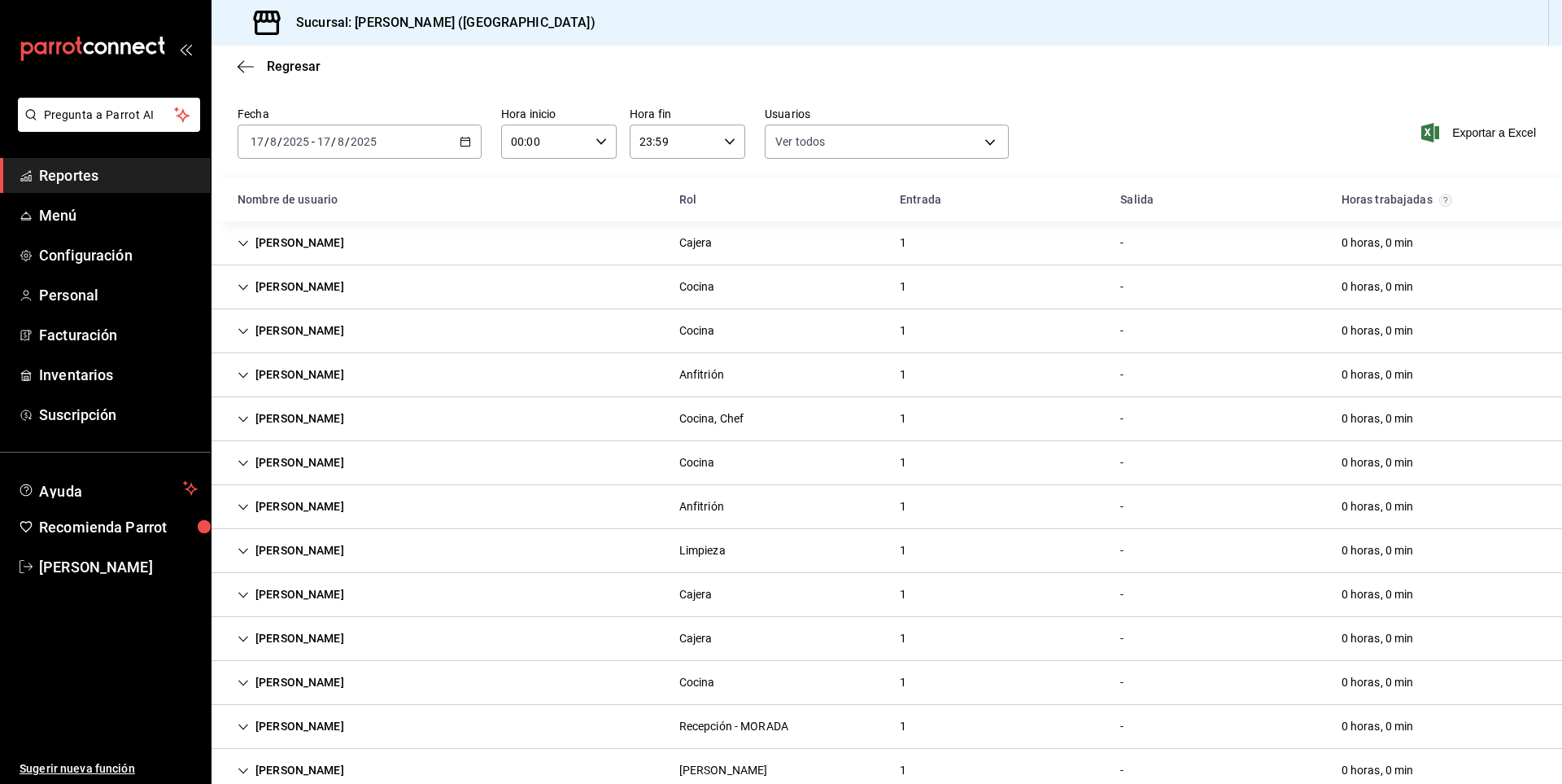
scroll to position [72, 0]
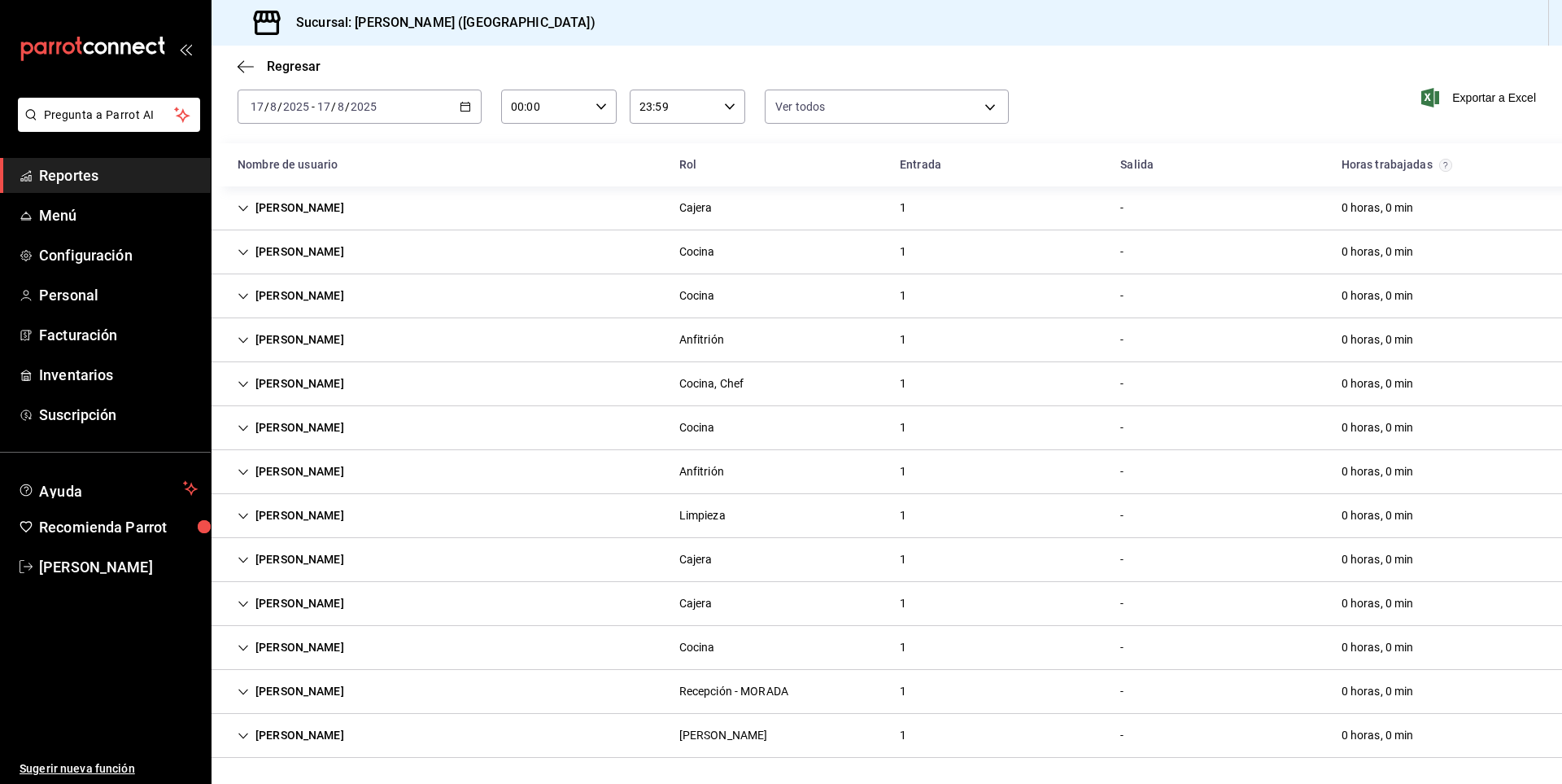
click at [256, 561] on div "[PERSON_NAME]" at bounding box center [290, 559] width 133 height 30
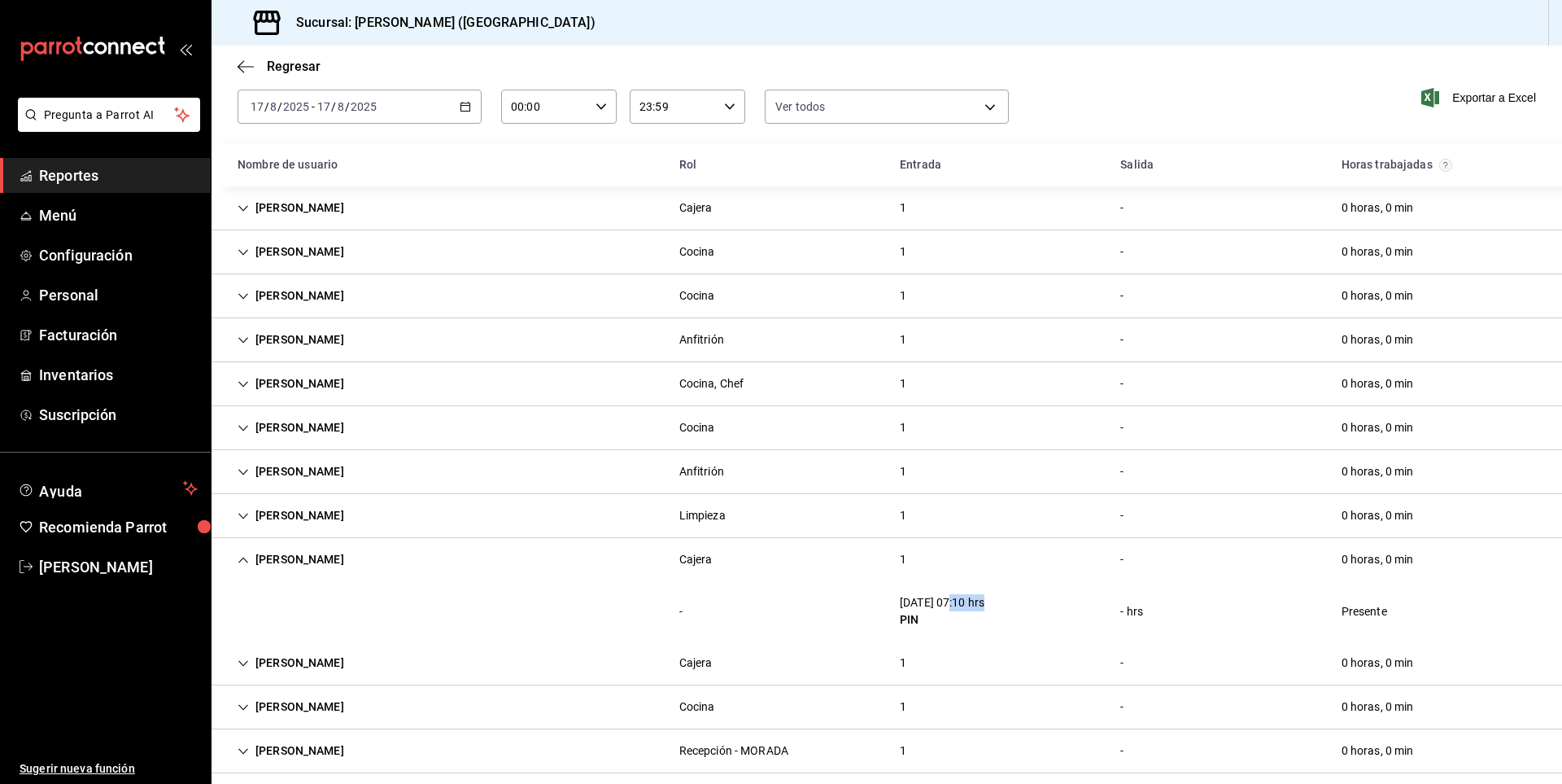
drag, startPoint x: 946, startPoint y: 599, endPoint x: 994, endPoint y: 605, distance: 48.4
click at [985, 605] on div "[DATE] 07:10 hrs" at bounding box center [941, 602] width 84 height 17
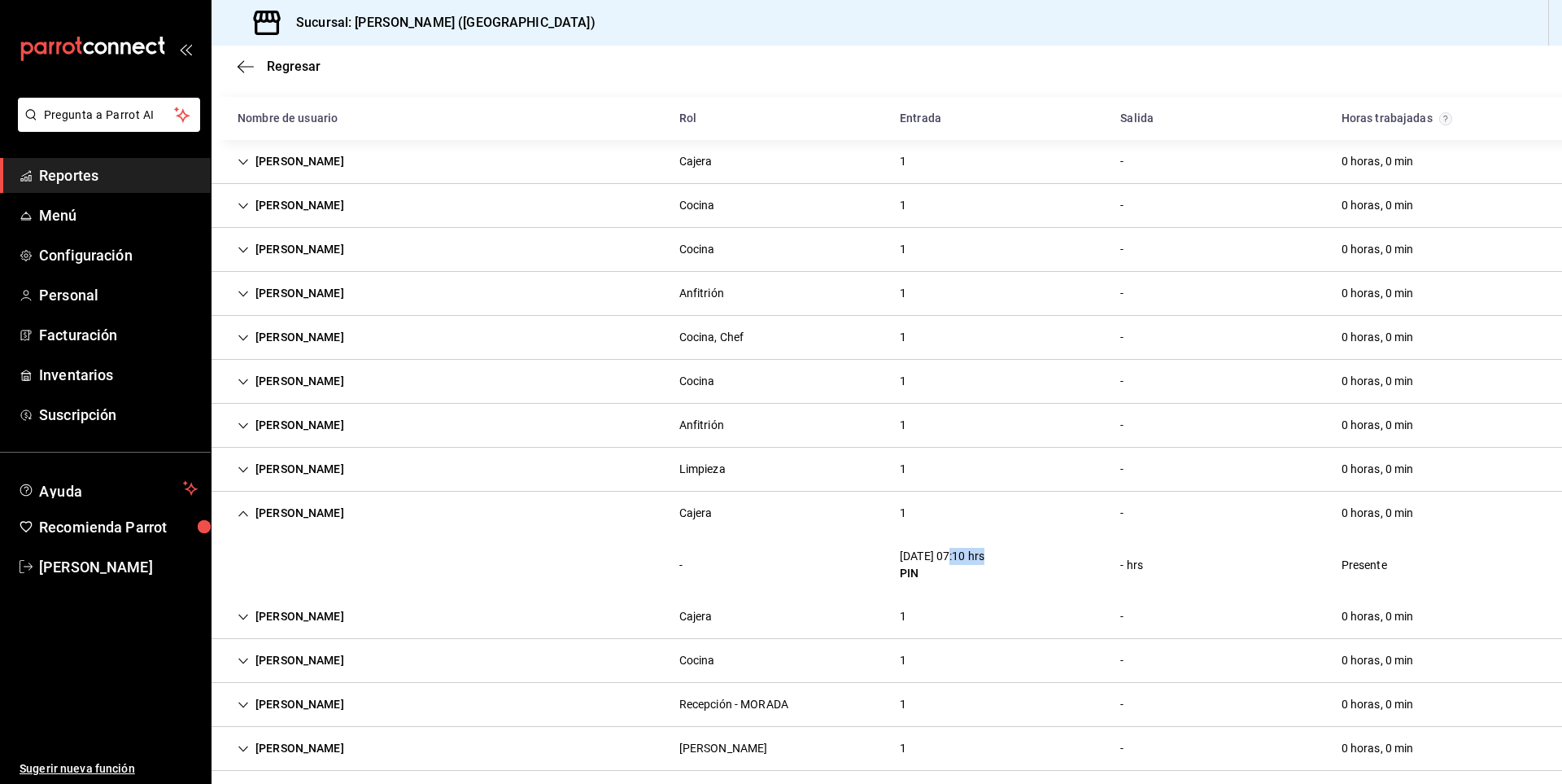
scroll to position [132, 0]
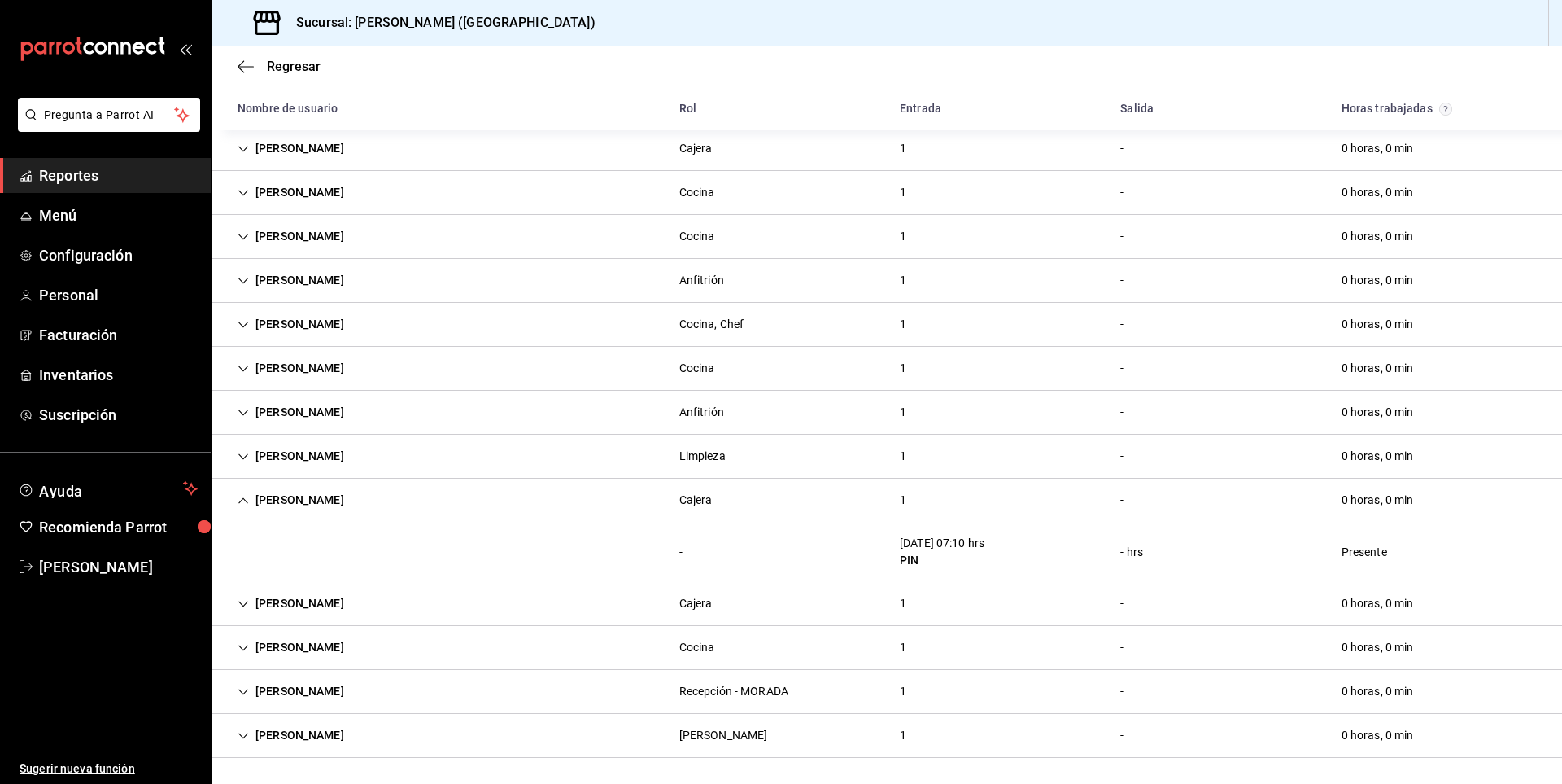
click at [299, 740] on div "[PERSON_NAME]" at bounding box center [290, 734] width 133 height 30
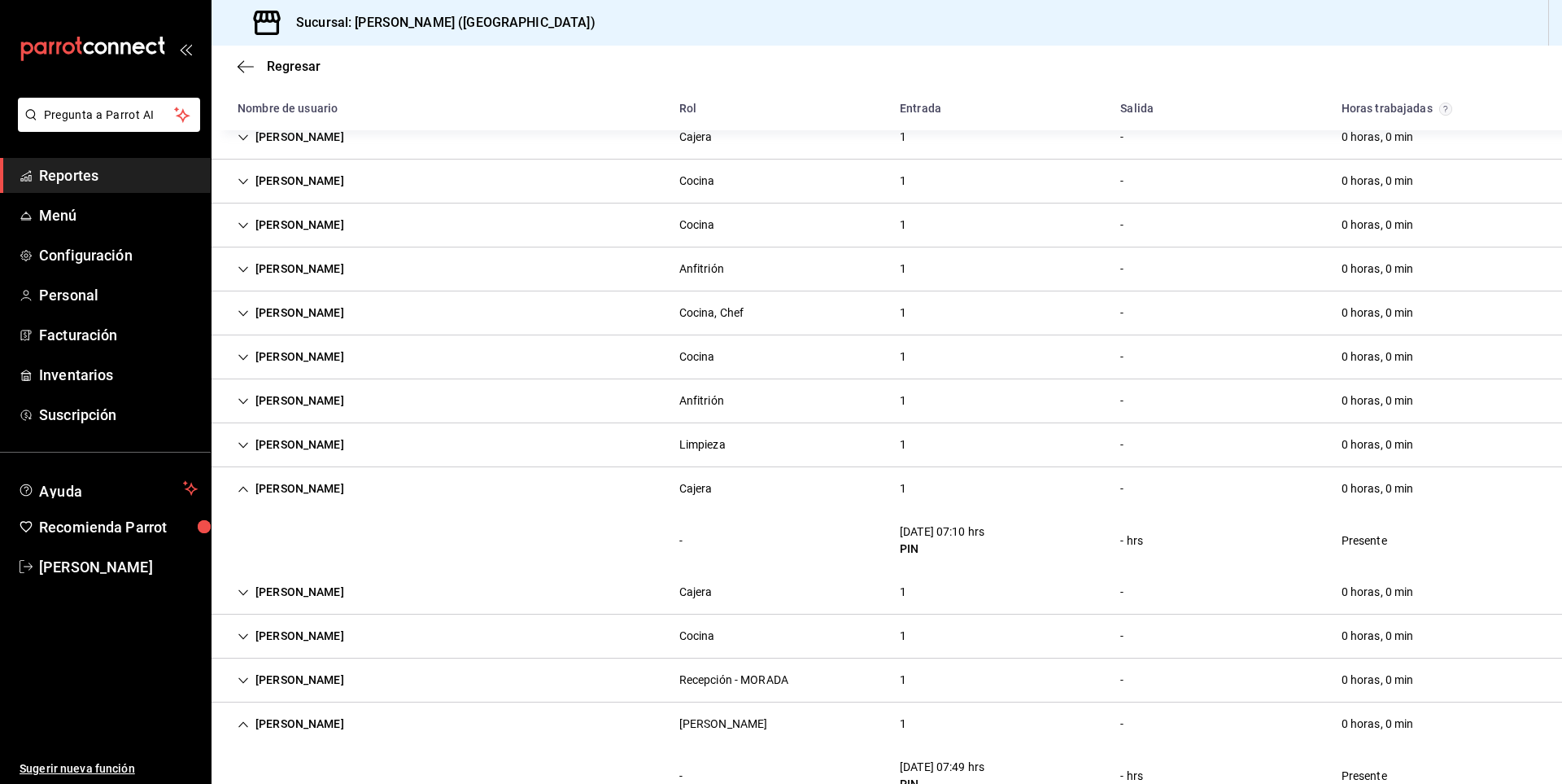
scroll to position [0, 0]
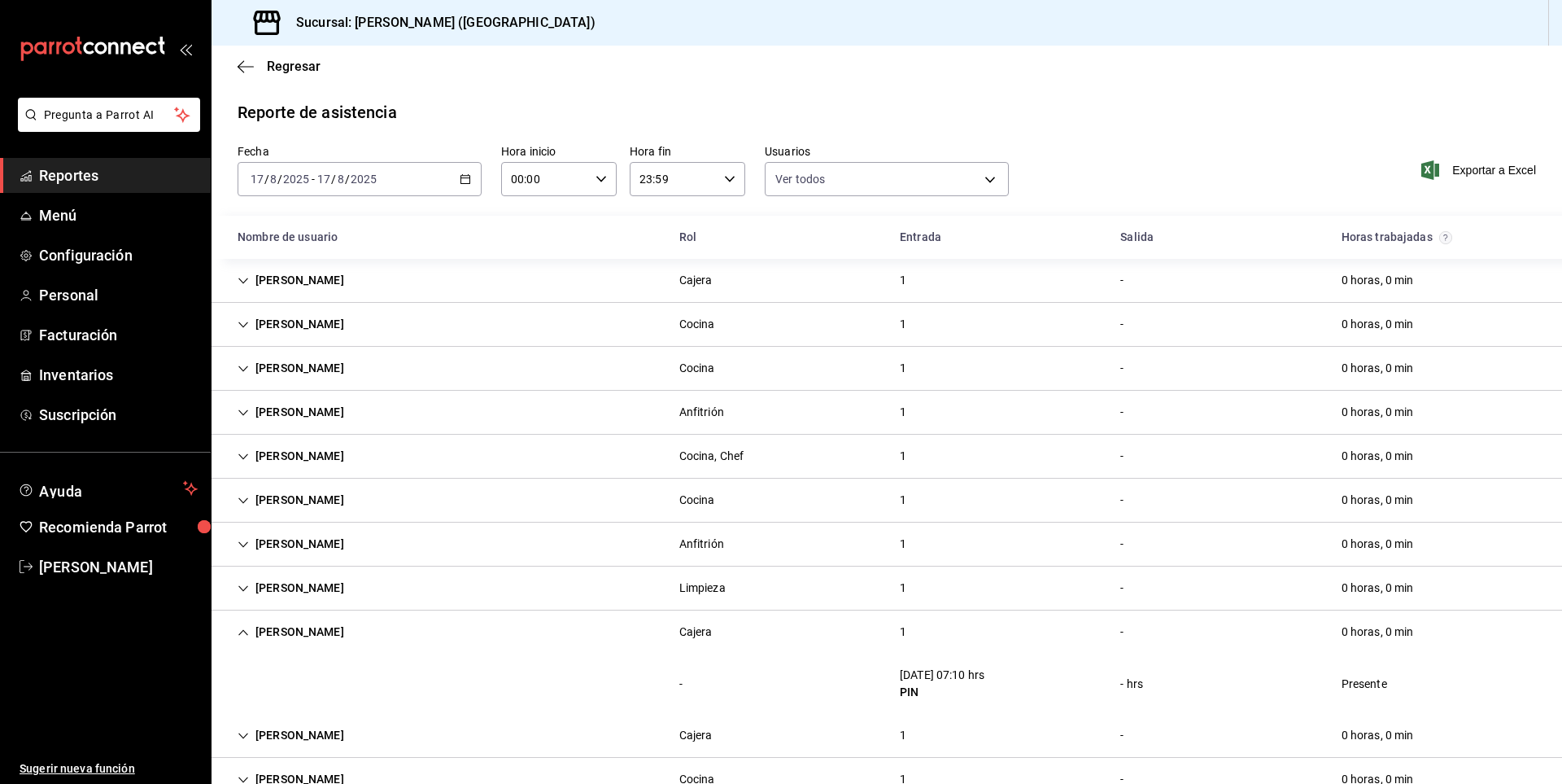
click at [256, 290] on div "[PERSON_NAME]" at bounding box center [290, 280] width 133 height 30
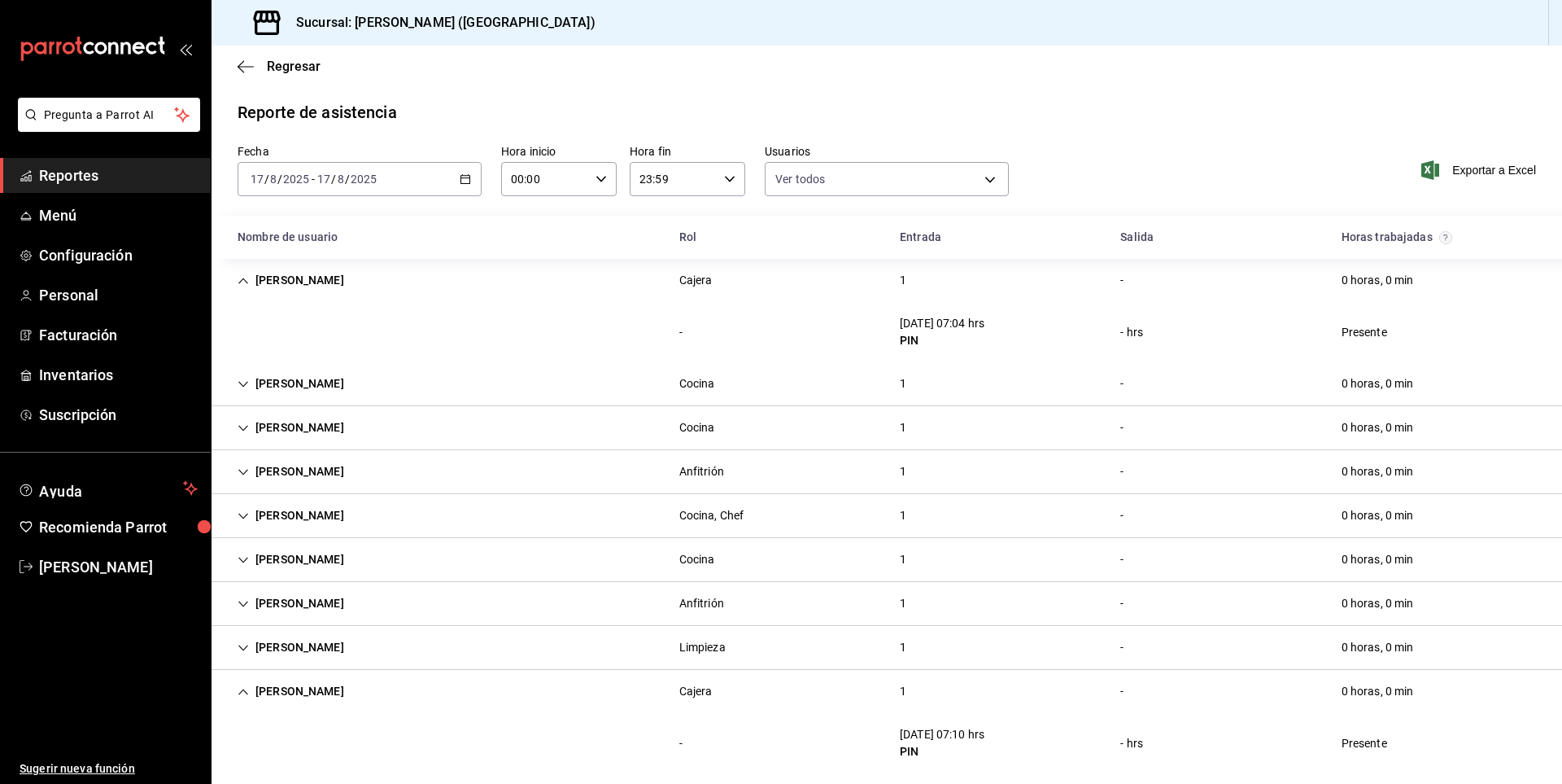
drag, startPoint x: 284, startPoint y: 386, endPoint x: 329, endPoint y: 386, distance: 45.0
click at [286, 385] on div "[PERSON_NAME]" at bounding box center [290, 383] width 133 height 30
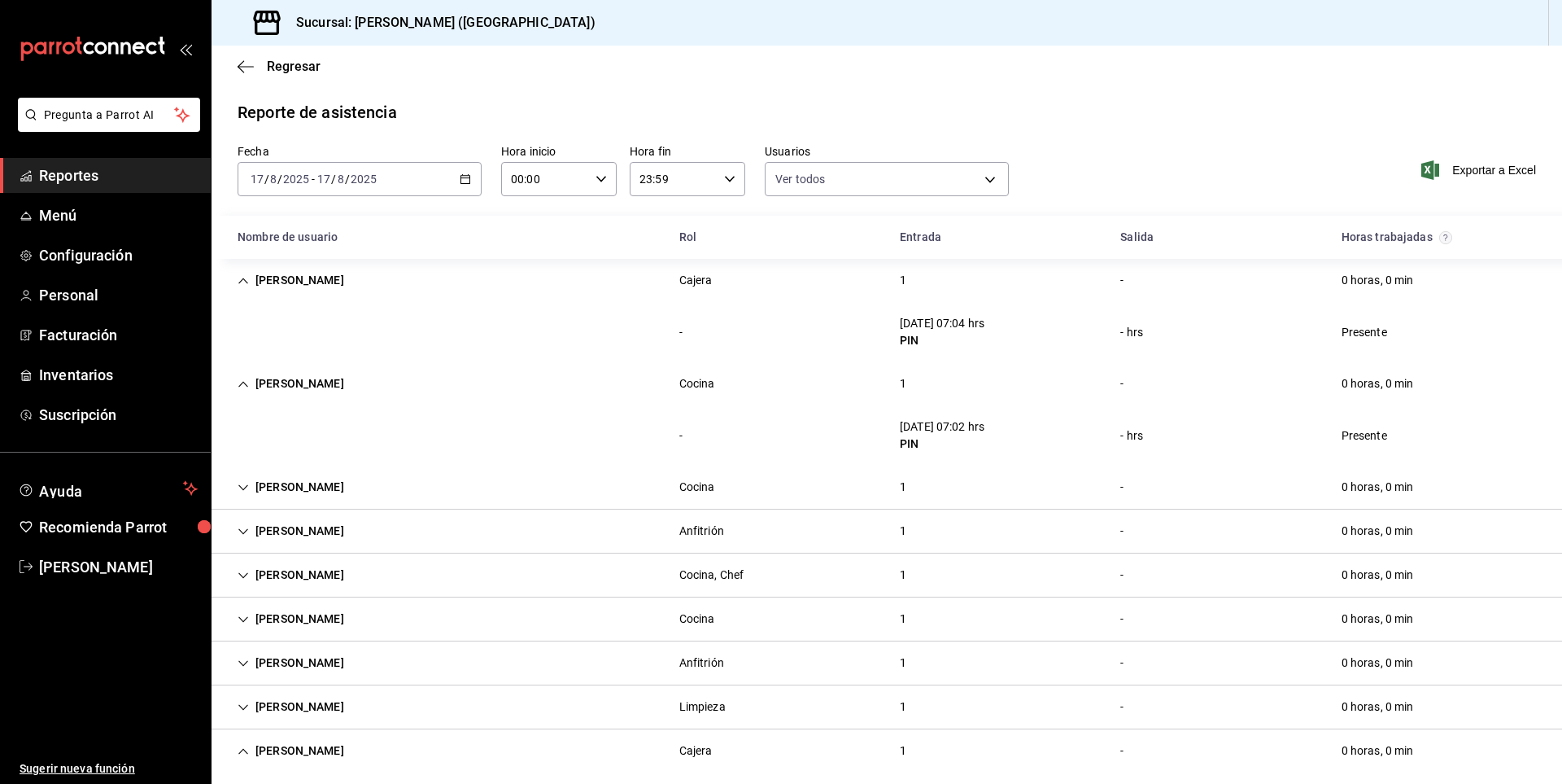
drag, startPoint x: 957, startPoint y: 438, endPoint x: 981, endPoint y: 436, distance: 24.1
click at [981, 436] on div "PIN" at bounding box center [941, 444] width 84 height 17
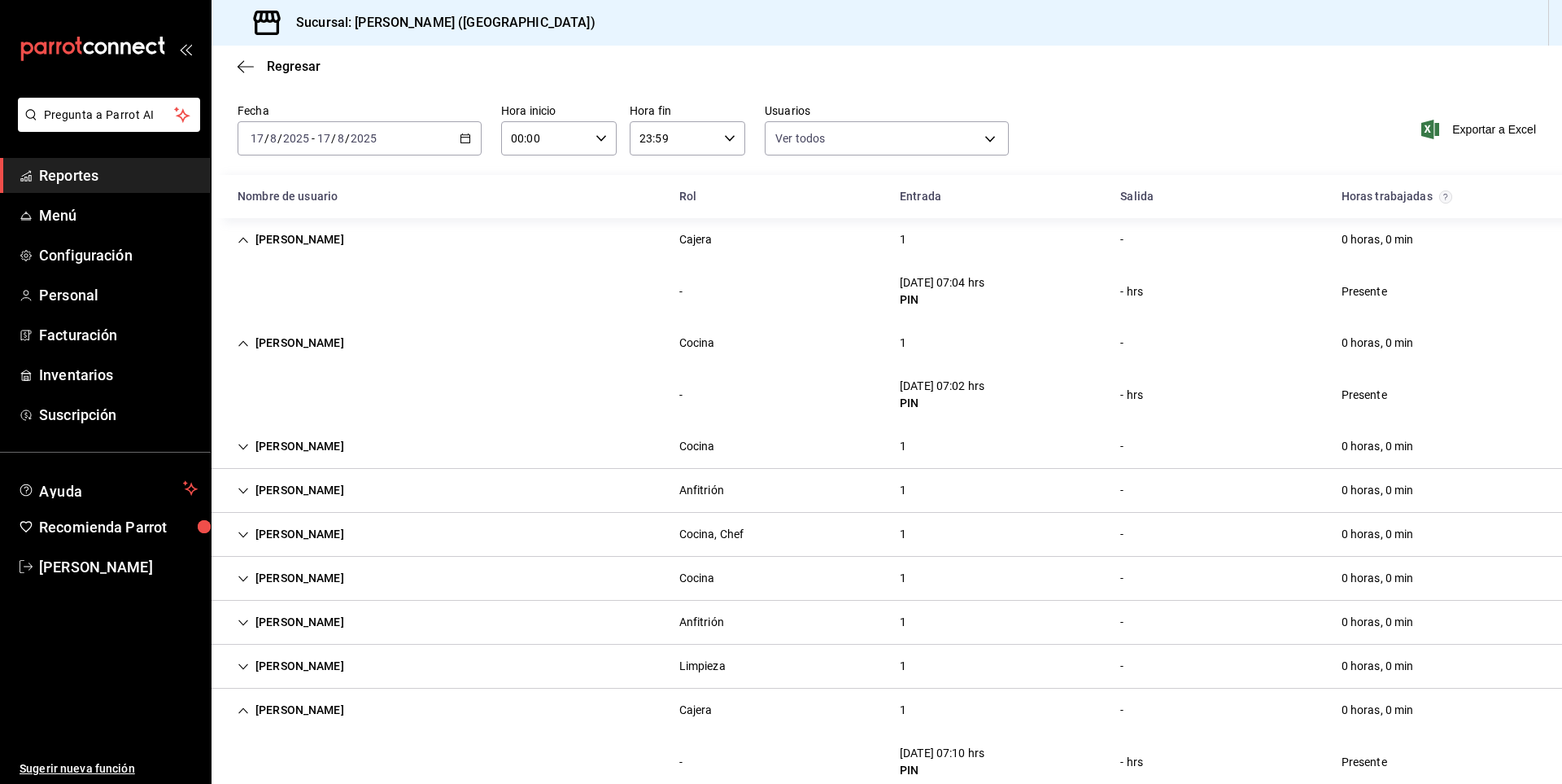
scroll to position [82, 0]
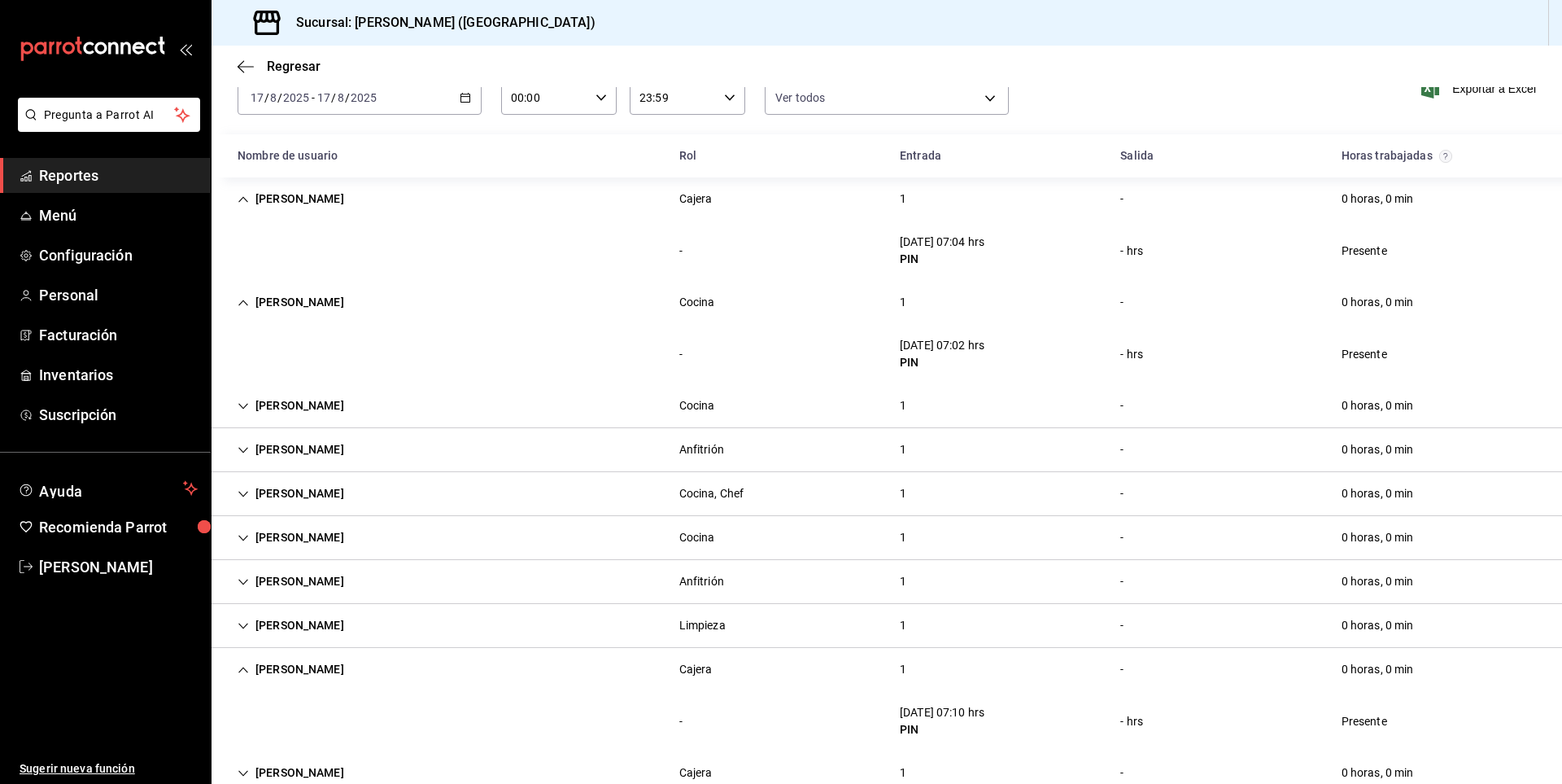
click at [253, 401] on div "[PERSON_NAME]" at bounding box center [290, 405] width 133 height 30
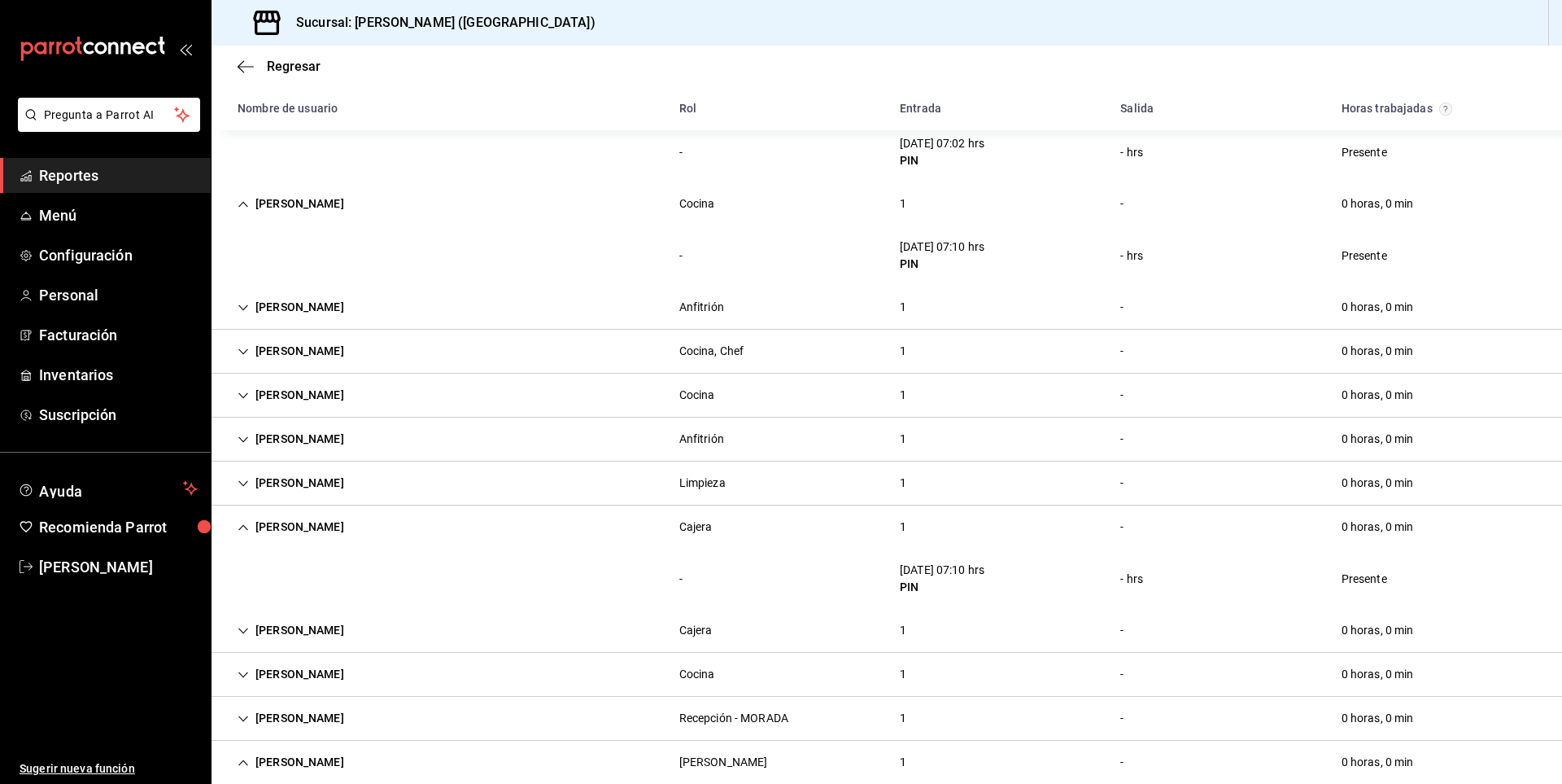
scroll to position [325, 0]
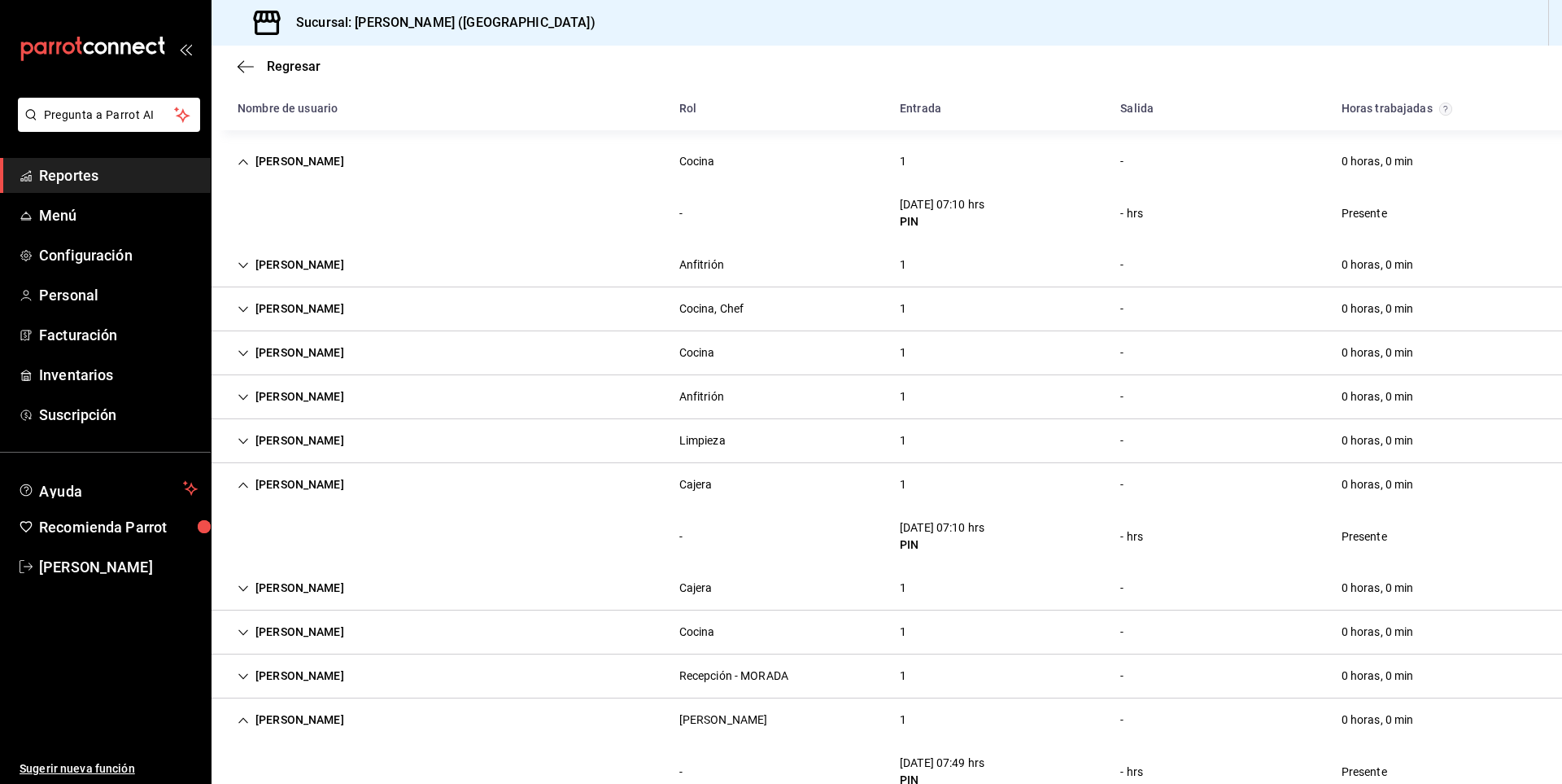
drag, startPoint x: 330, startPoint y: 251, endPoint x: 410, endPoint y: 249, distance: 80.0
click at [331, 250] on div "[PERSON_NAME]" at bounding box center [290, 264] width 133 height 30
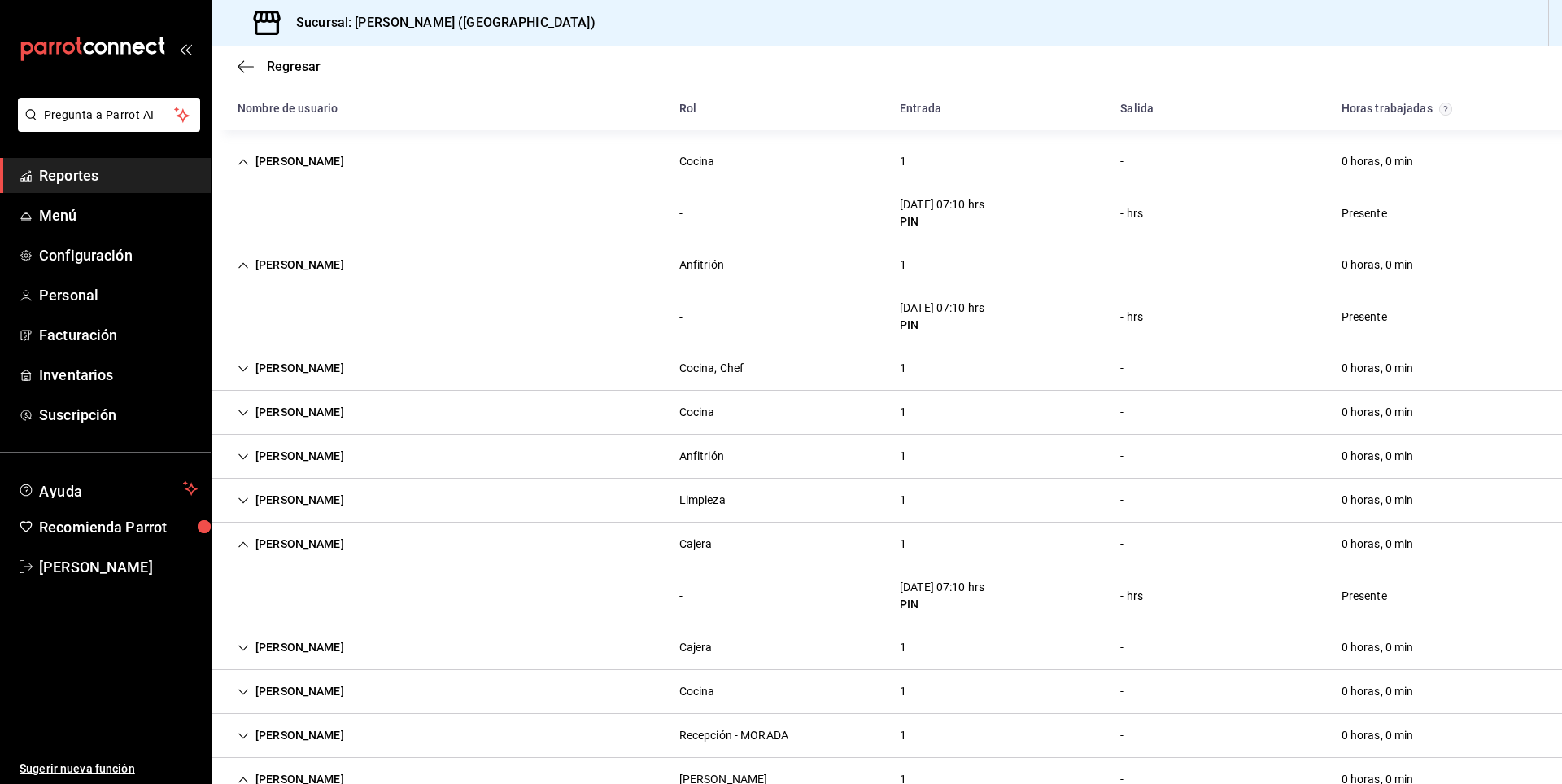
click at [262, 366] on div "[PERSON_NAME]" at bounding box center [290, 368] width 133 height 30
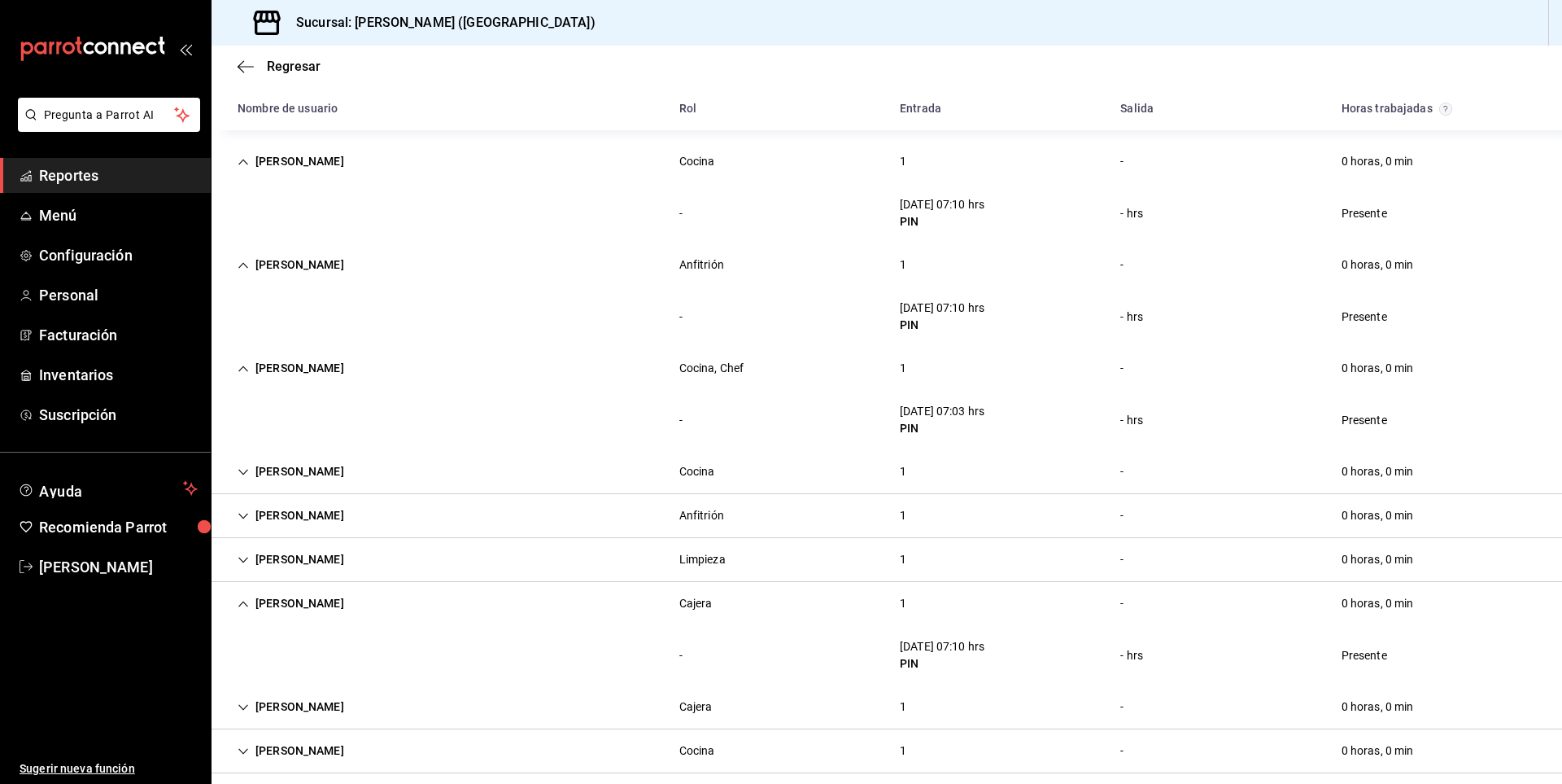
click at [339, 469] on div "[PERSON_NAME]" at bounding box center [290, 471] width 133 height 30
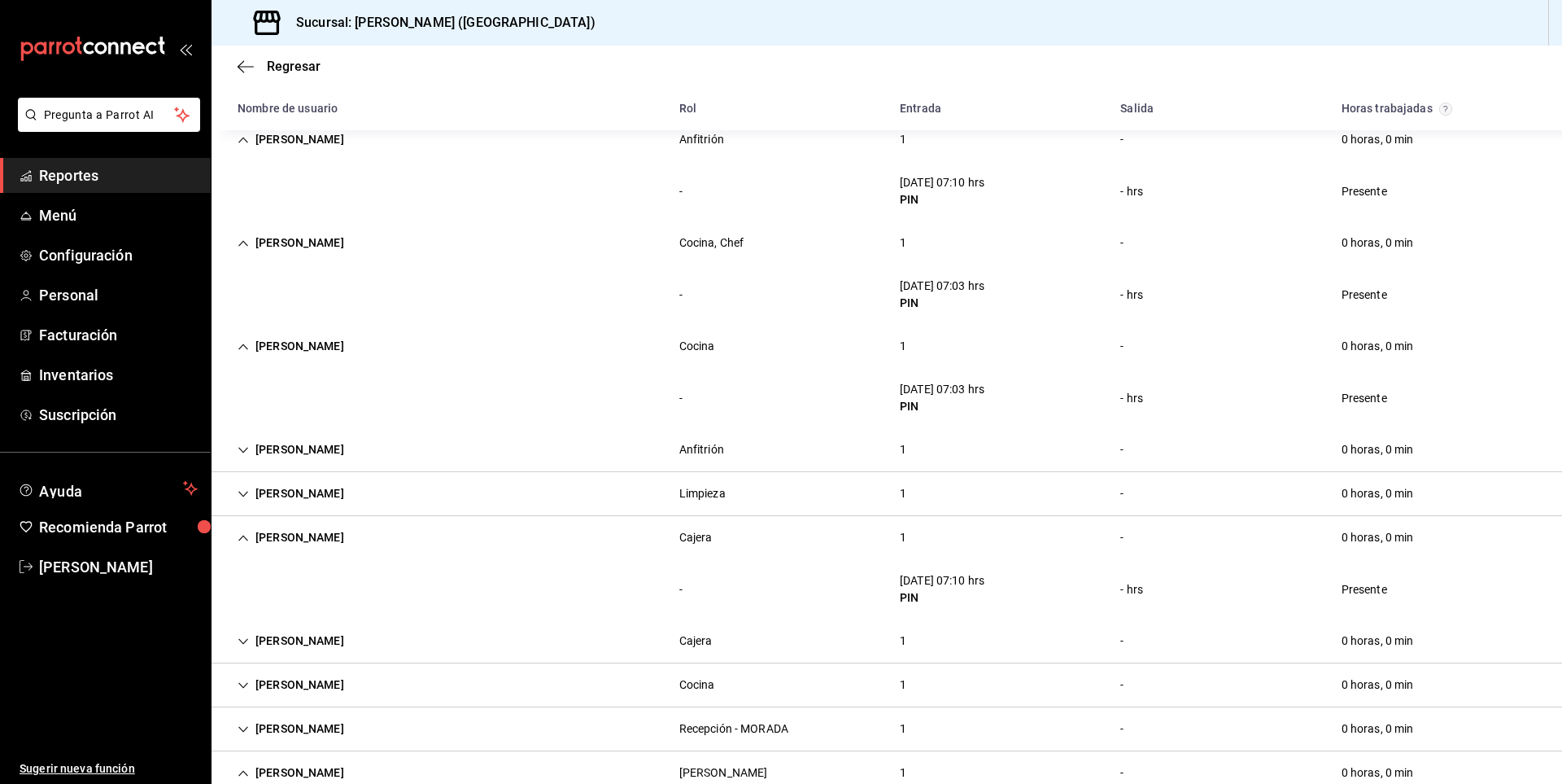
scroll to position [466, 0]
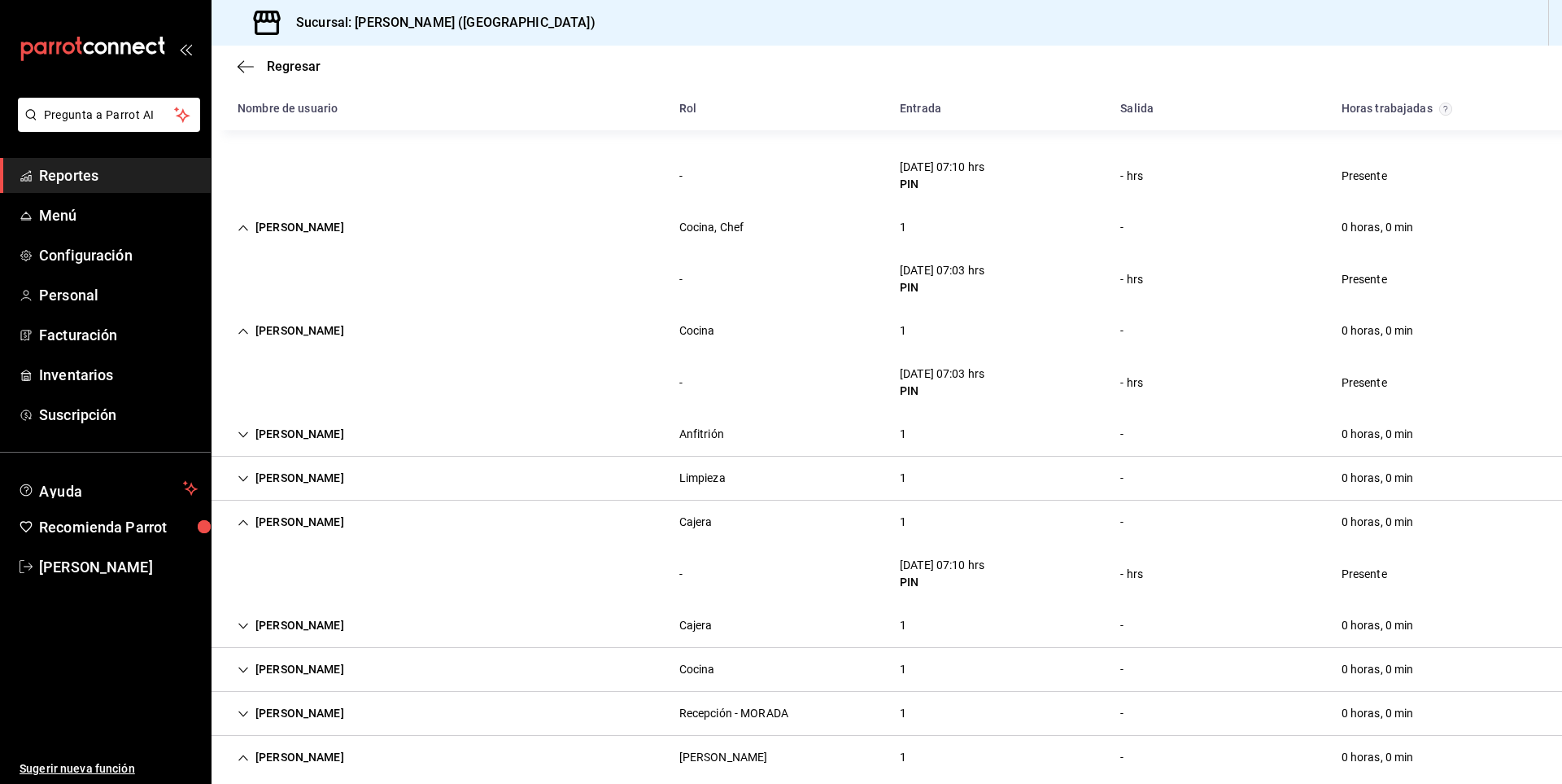
click at [299, 439] on div "[PERSON_NAME]" at bounding box center [290, 434] width 133 height 30
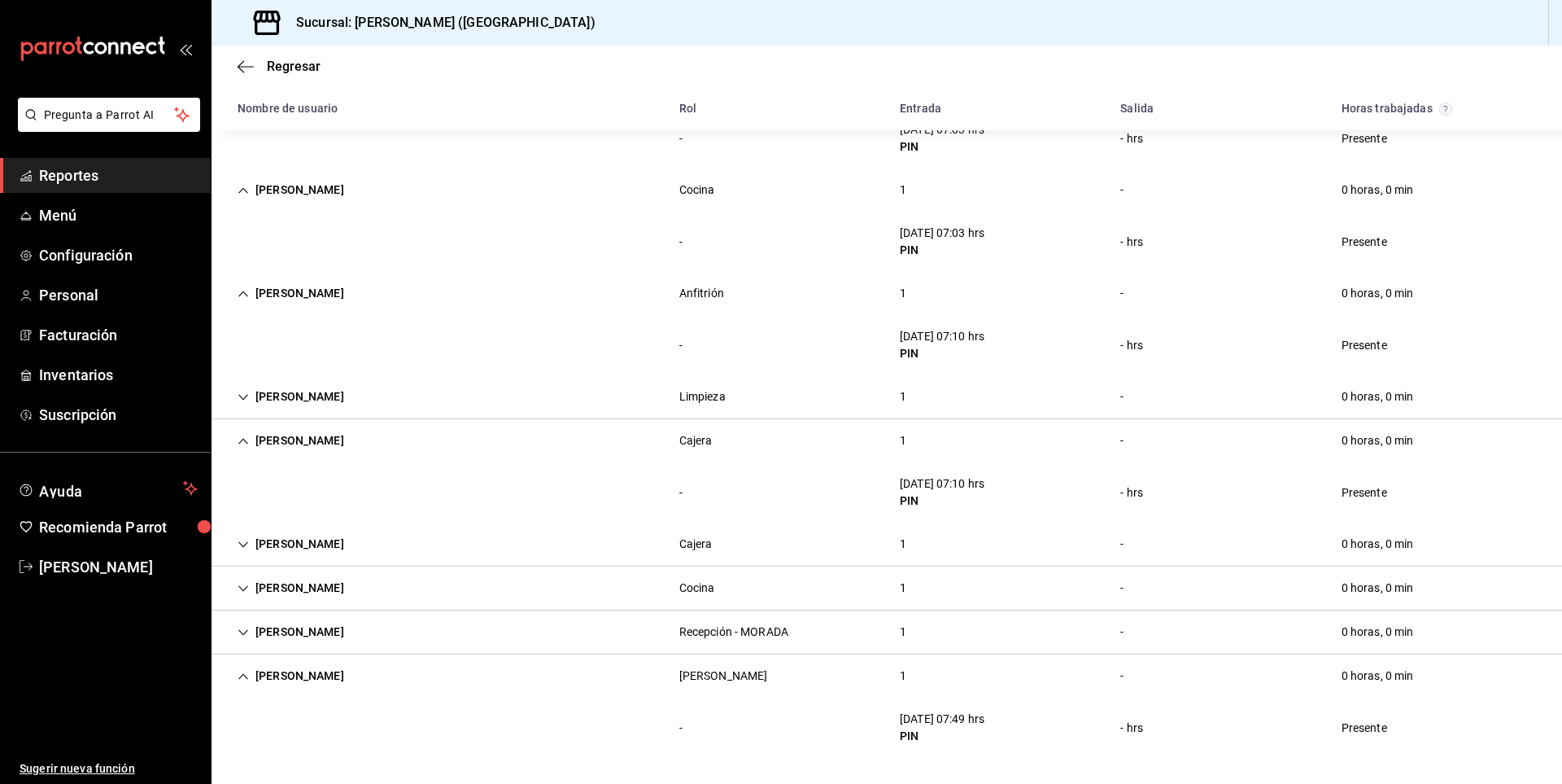
click at [320, 398] on div "[PERSON_NAME]" at bounding box center [290, 396] width 133 height 30
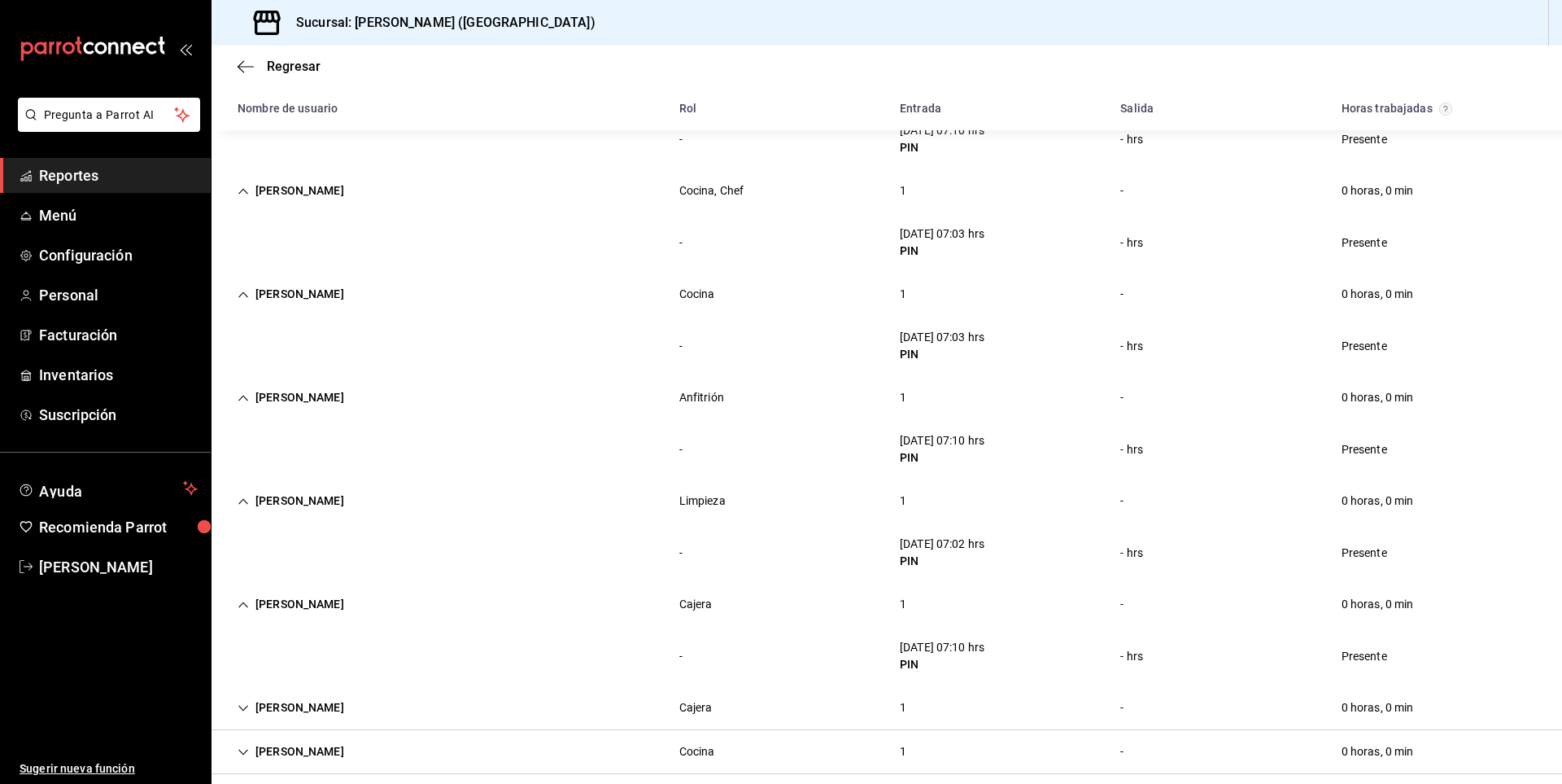
scroll to position [503, 0]
click at [297, 706] on div "[PERSON_NAME]" at bounding box center [290, 707] width 133 height 30
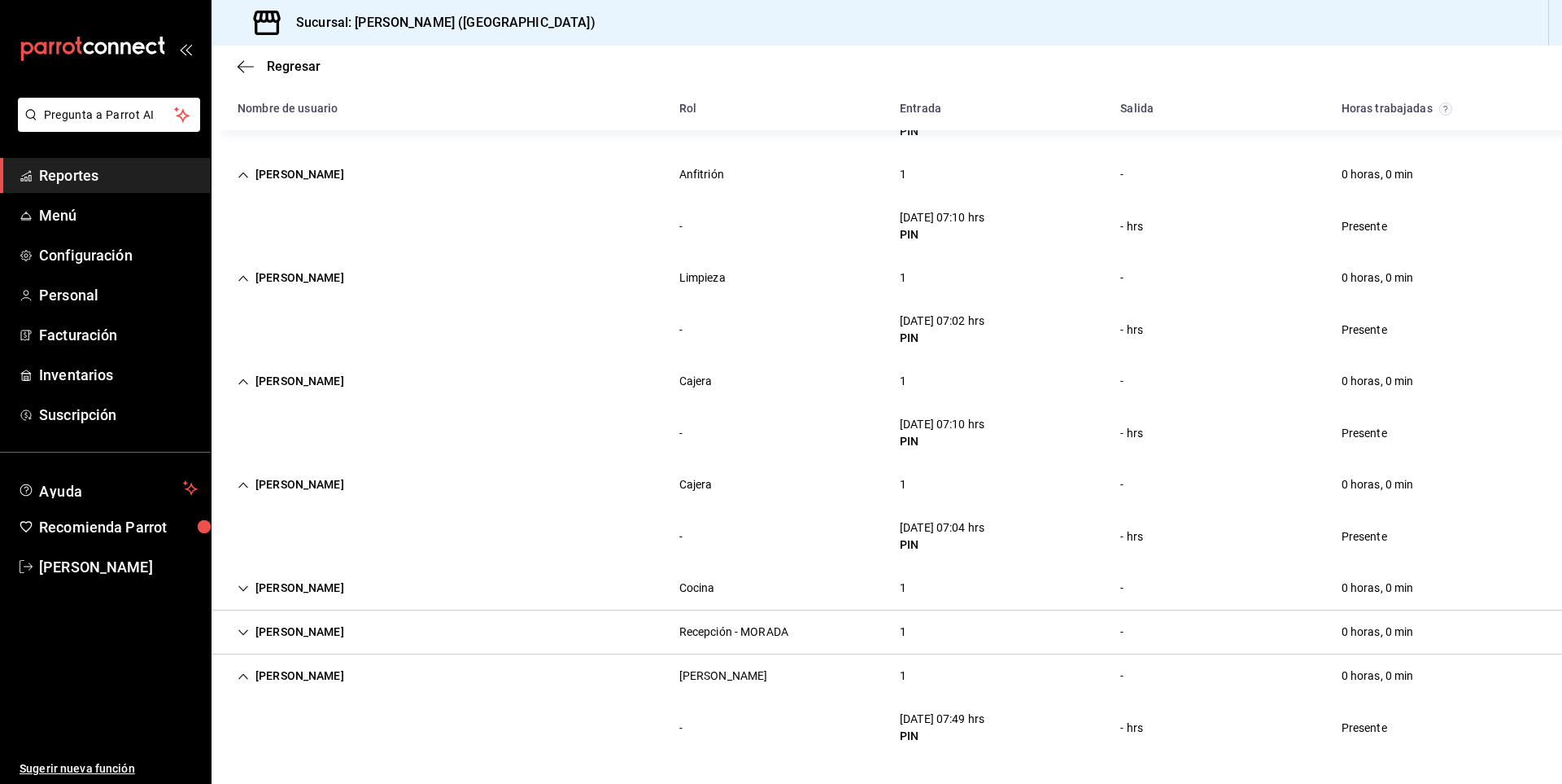
click at [327, 632] on div "[PERSON_NAME]" at bounding box center [290, 632] width 133 height 30
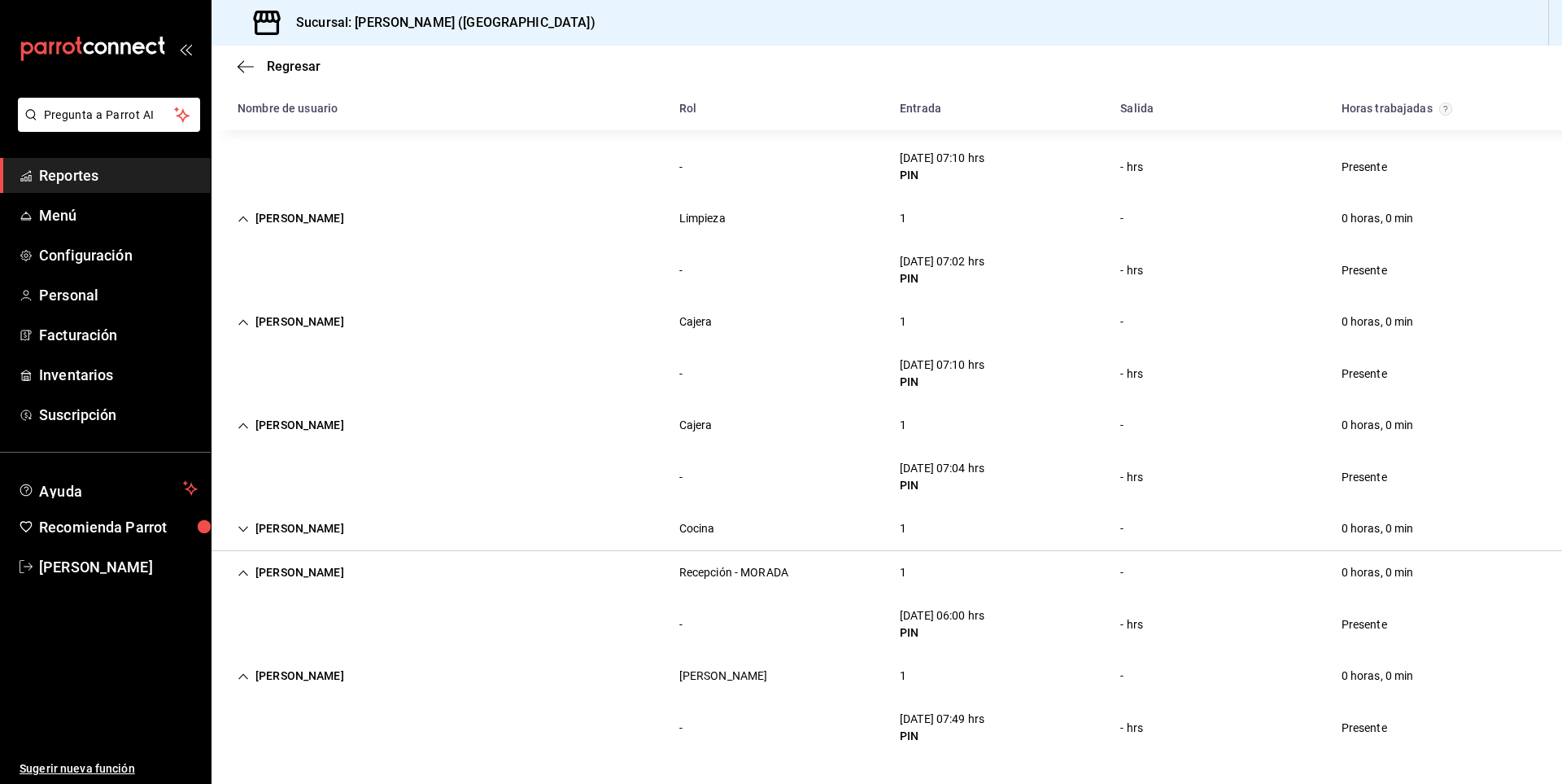
click at [336, 529] on div "[PERSON_NAME]" at bounding box center [290, 528] width 133 height 30
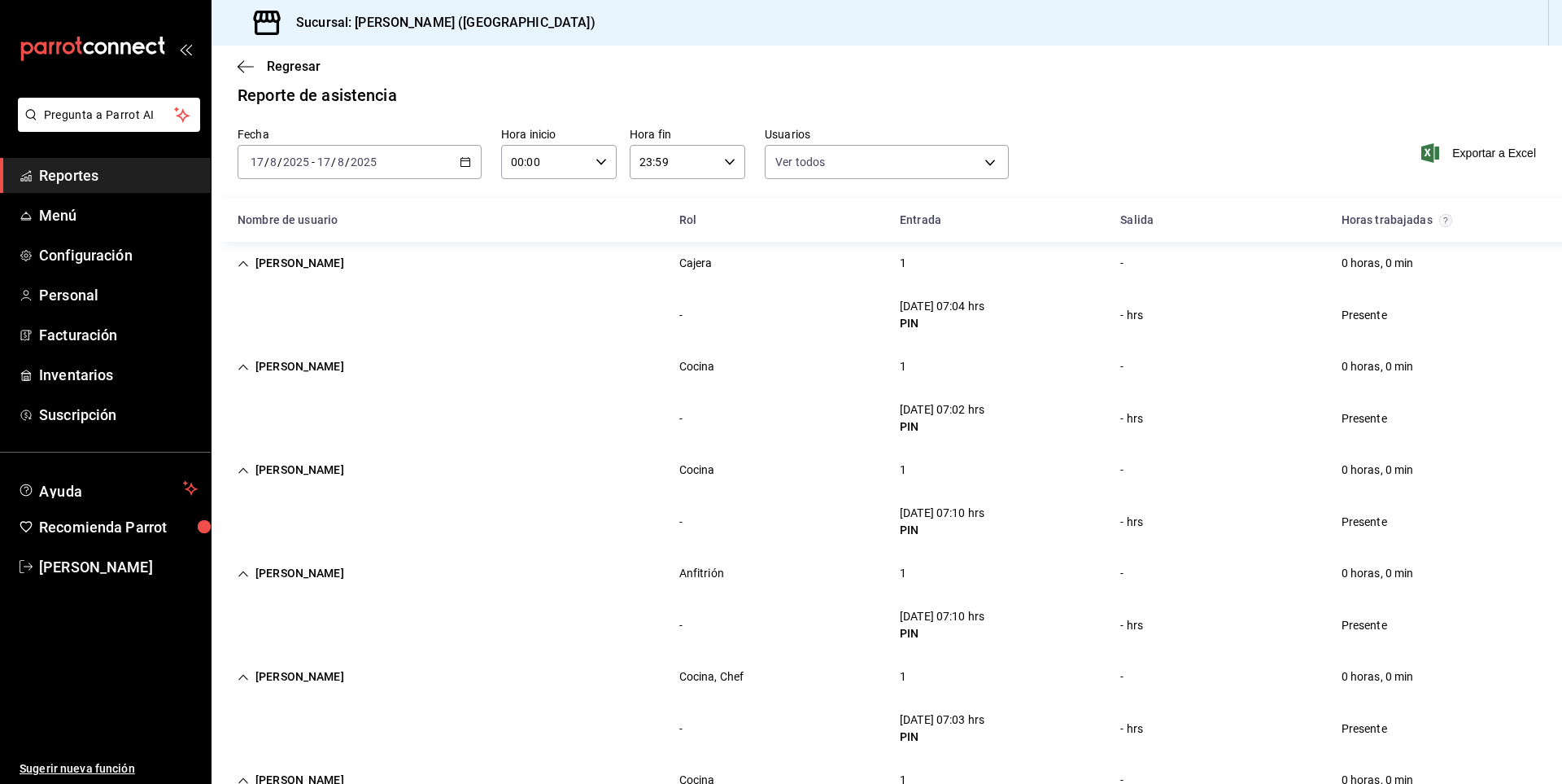
scroll to position [0, 0]
